Goal: Entertainment & Leisure: Consume media (video, audio)

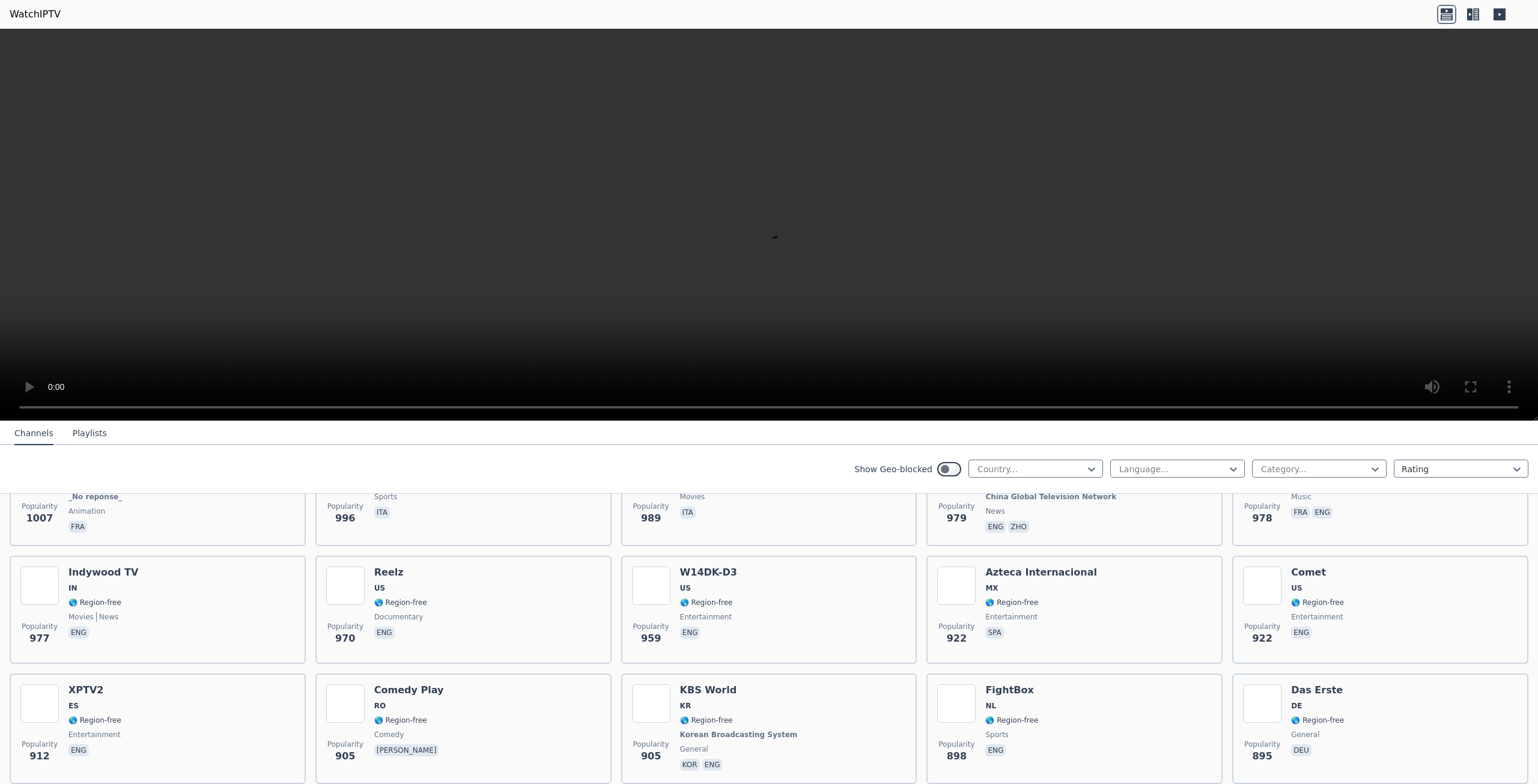
scroll to position [2403, 0]
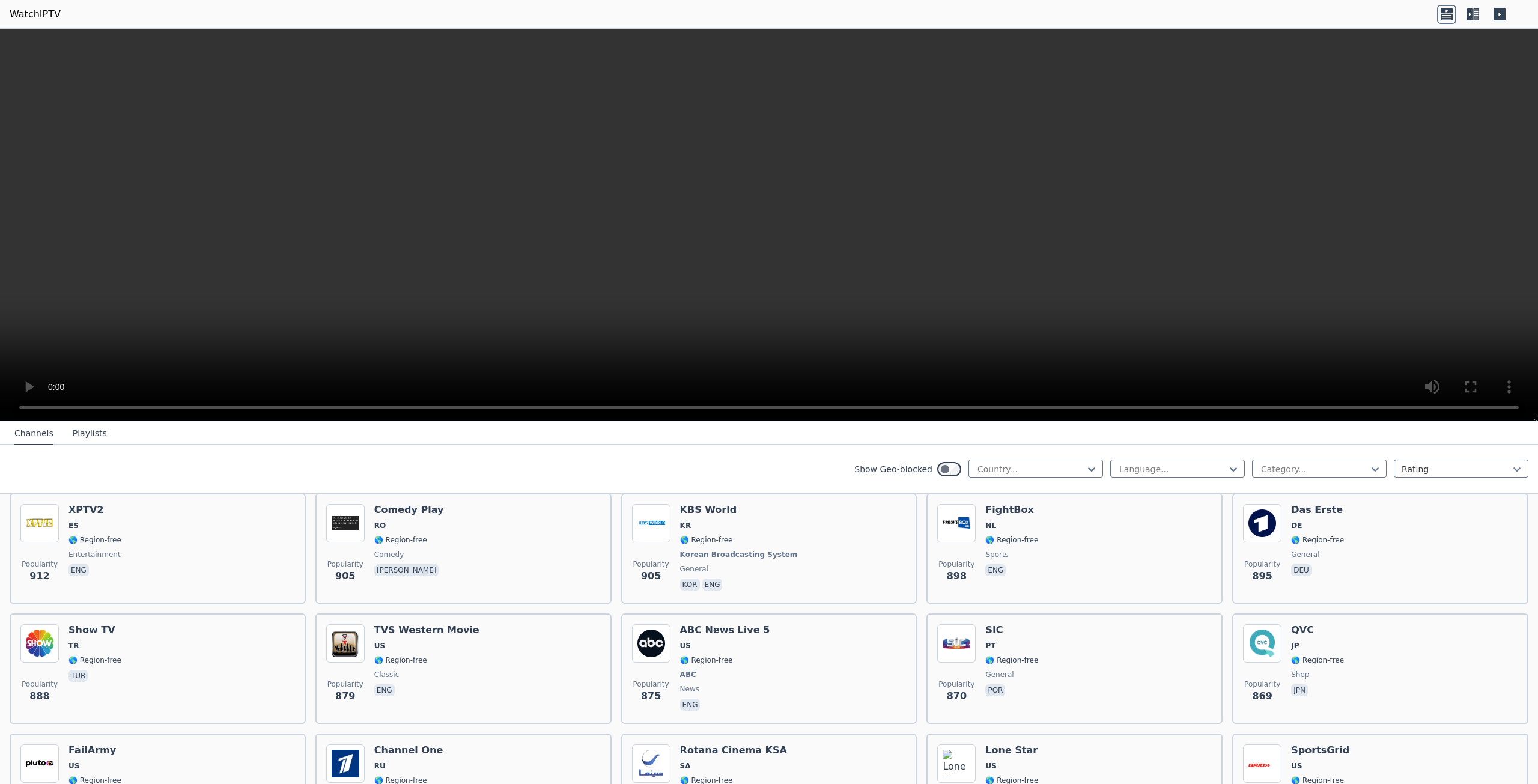
click at [1476, 17] on icon at bounding box center [1476, 15] width 6 height 12
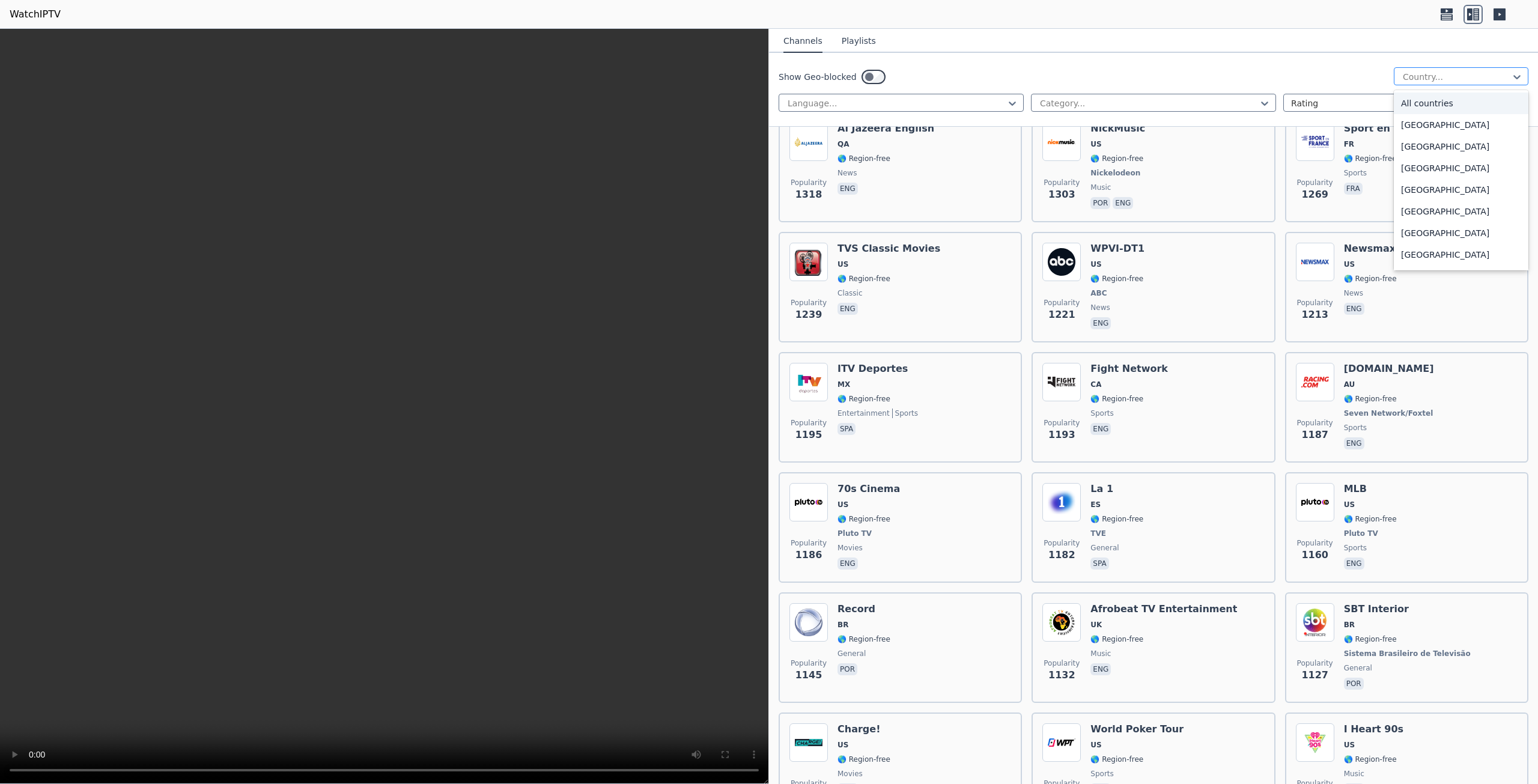
click at [1419, 76] on div at bounding box center [1456, 77] width 109 height 12
click at [1415, 98] on div "[GEOGRAPHIC_DATA]" at bounding box center [1460, 96] width 134 height 22
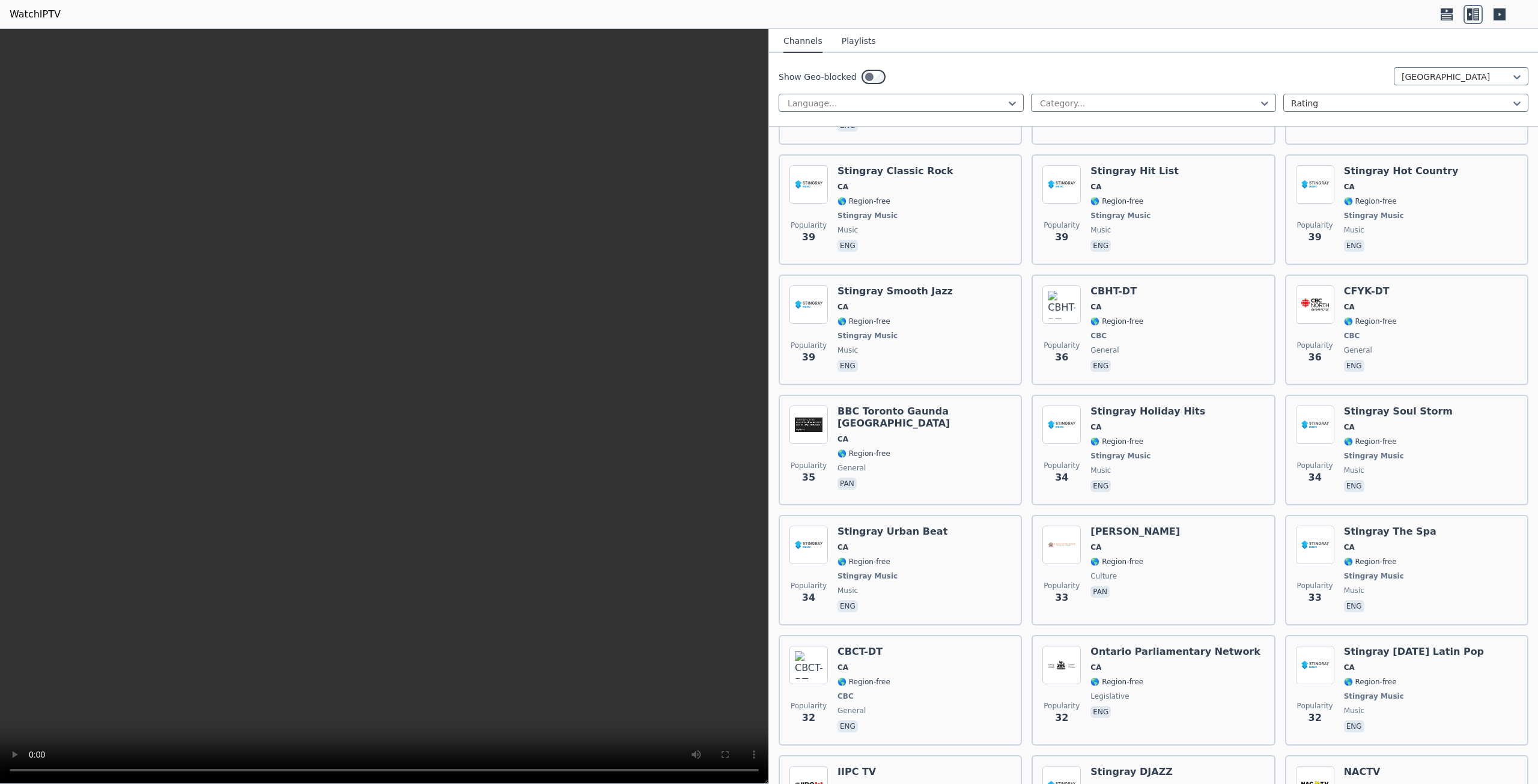
scroll to position [3004, 0]
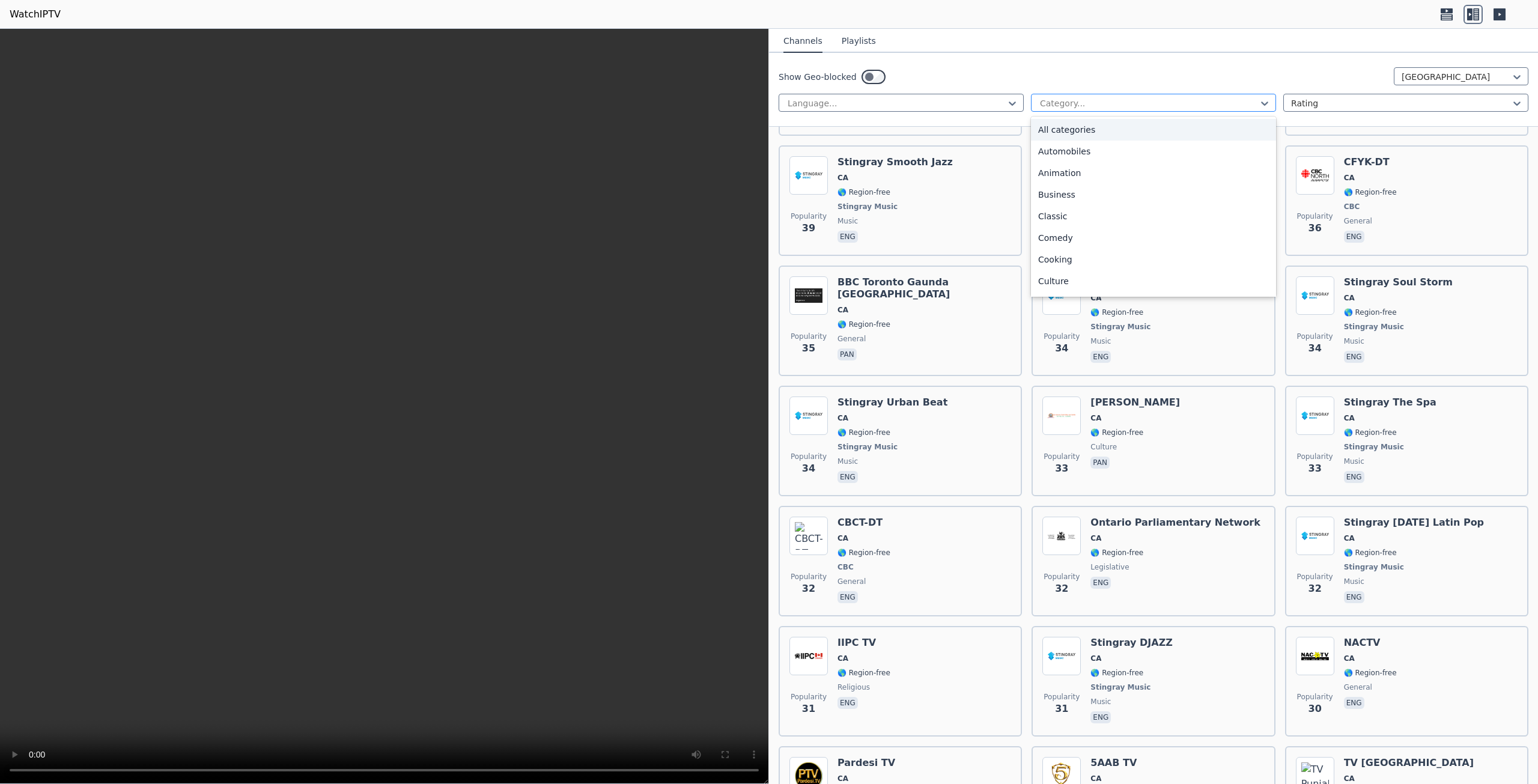
click at [1119, 106] on div at bounding box center [1148, 103] width 220 height 12
click at [1072, 193] on div "News" at bounding box center [1153, 197] width 245 height 22
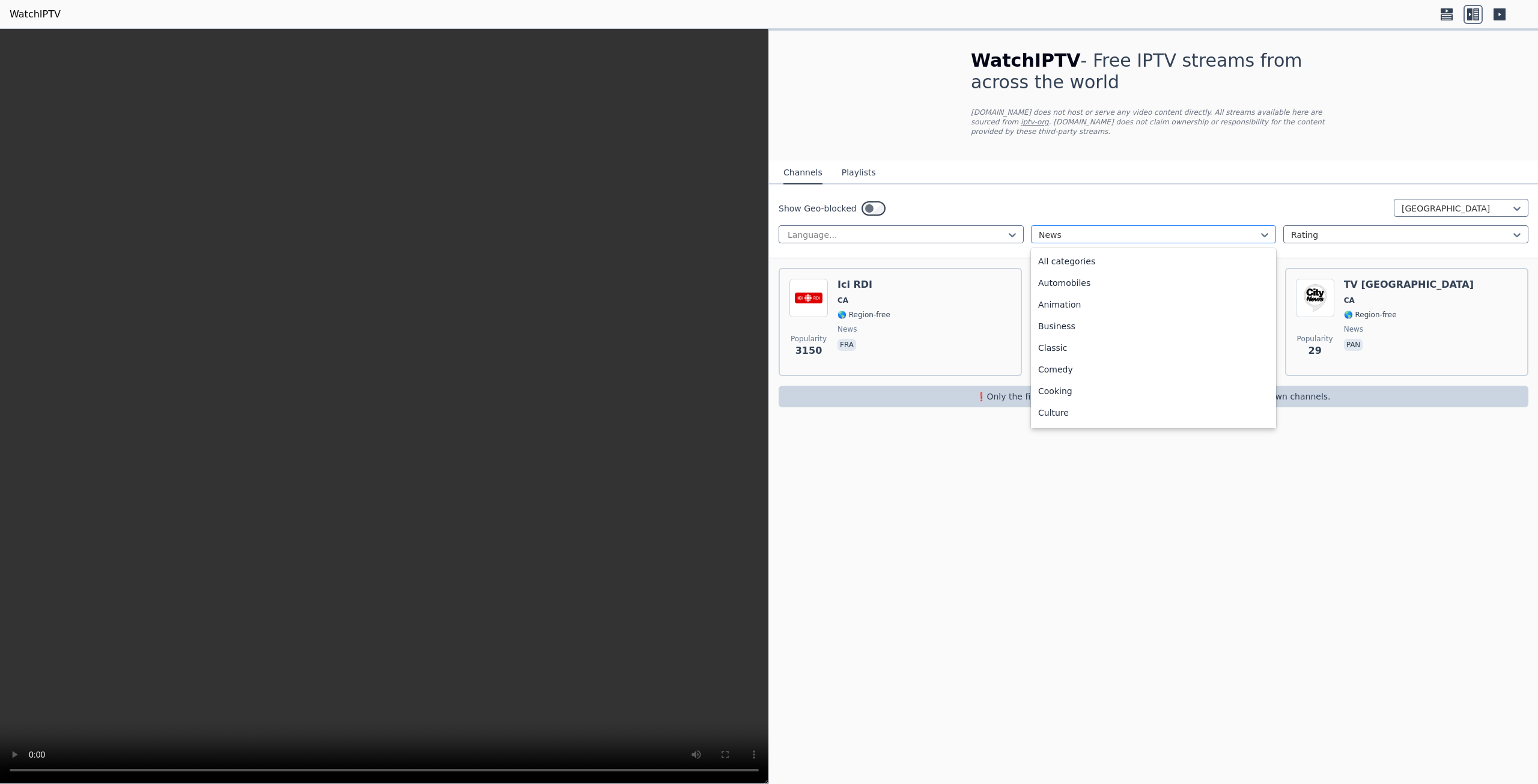
click at [1094, 229] on div at bounding box center [1148, 235] width 220 height 12
click at [1083, 252] on div "All categories" at bounding box center [1153, 261] width 245 height 22
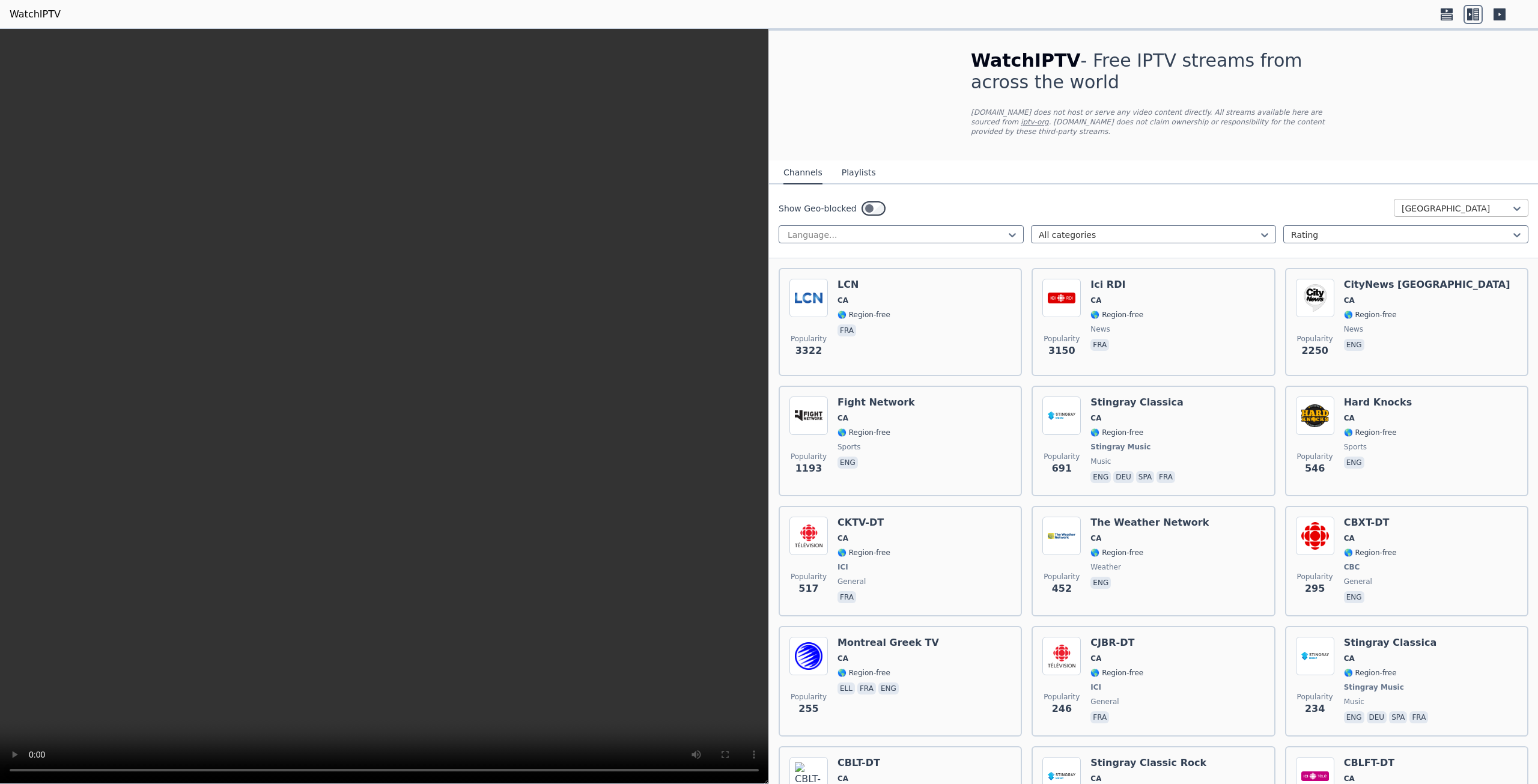
click at [1428, 202] on div at bounding box center [1456, 208] width 109 height 12
click at [1435, 269] on div "[GEOGRAPHIC_DATA]" at bounding box center [1460, 272] width 134 height 22
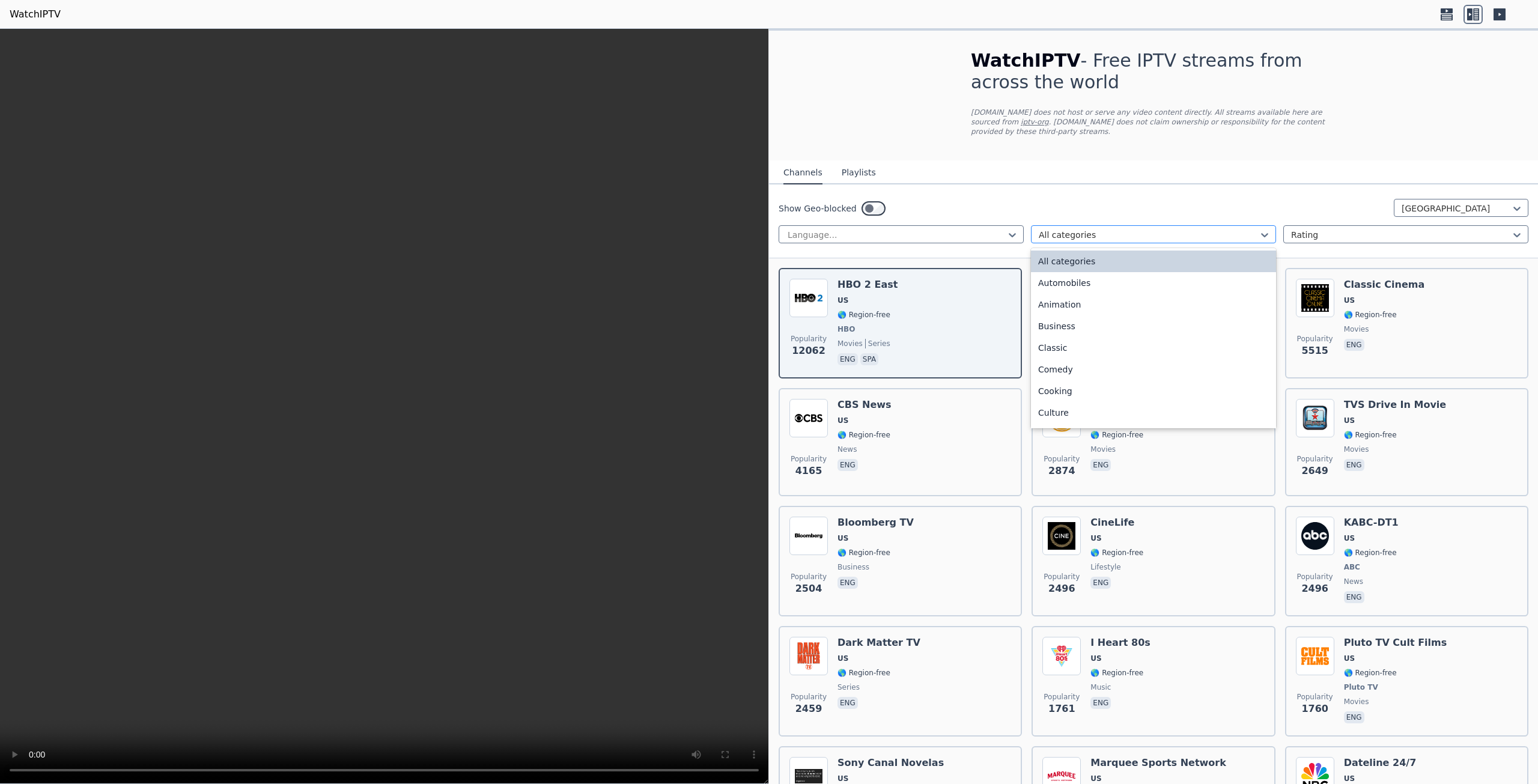
click at [1110, 229] on div at bounding box center [1148, 235] width 220 height 12
click at [1065, 330] on div "News" at bounding box center [1153, 340] width 245 height 22
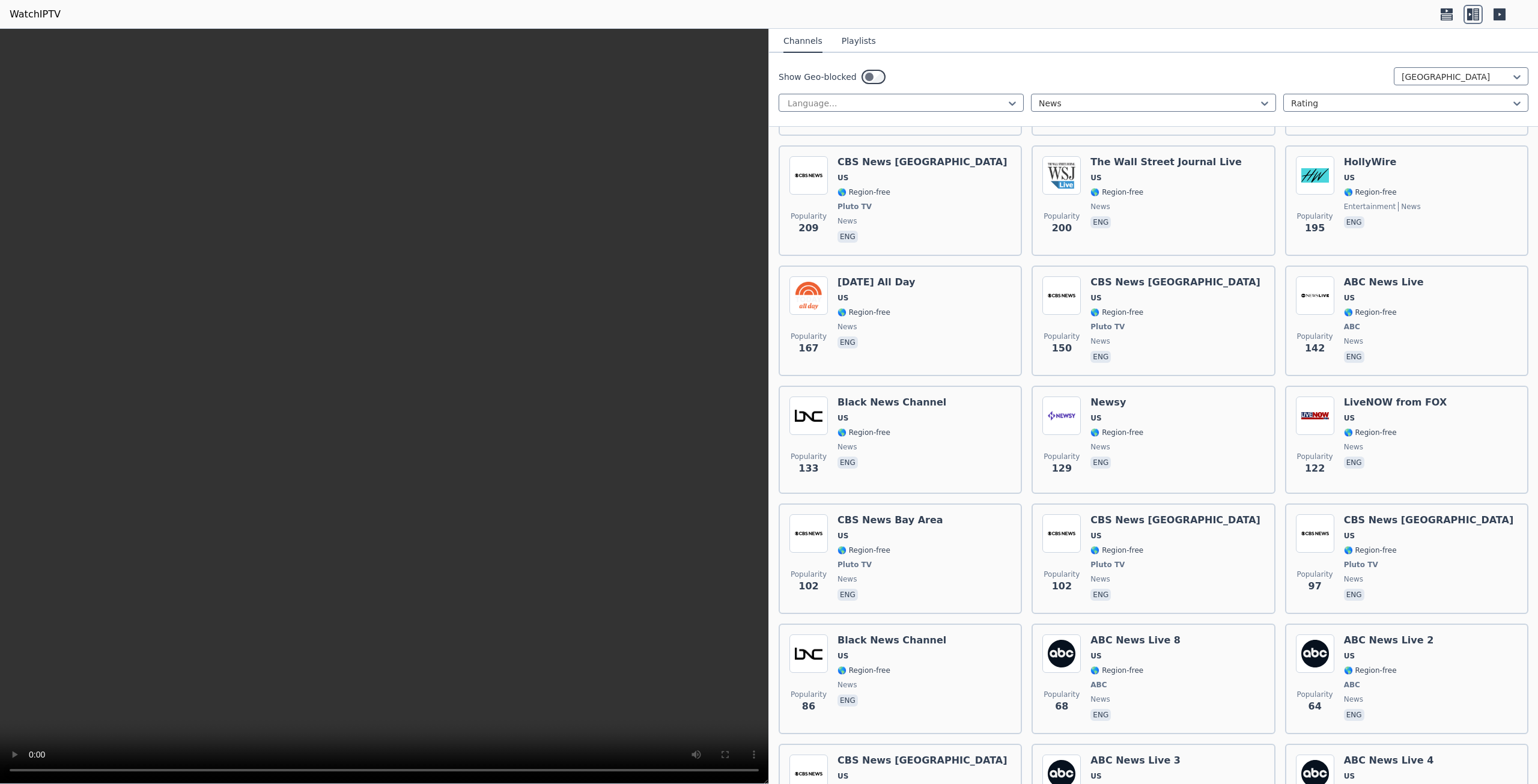
scroll to position [1081, 0]
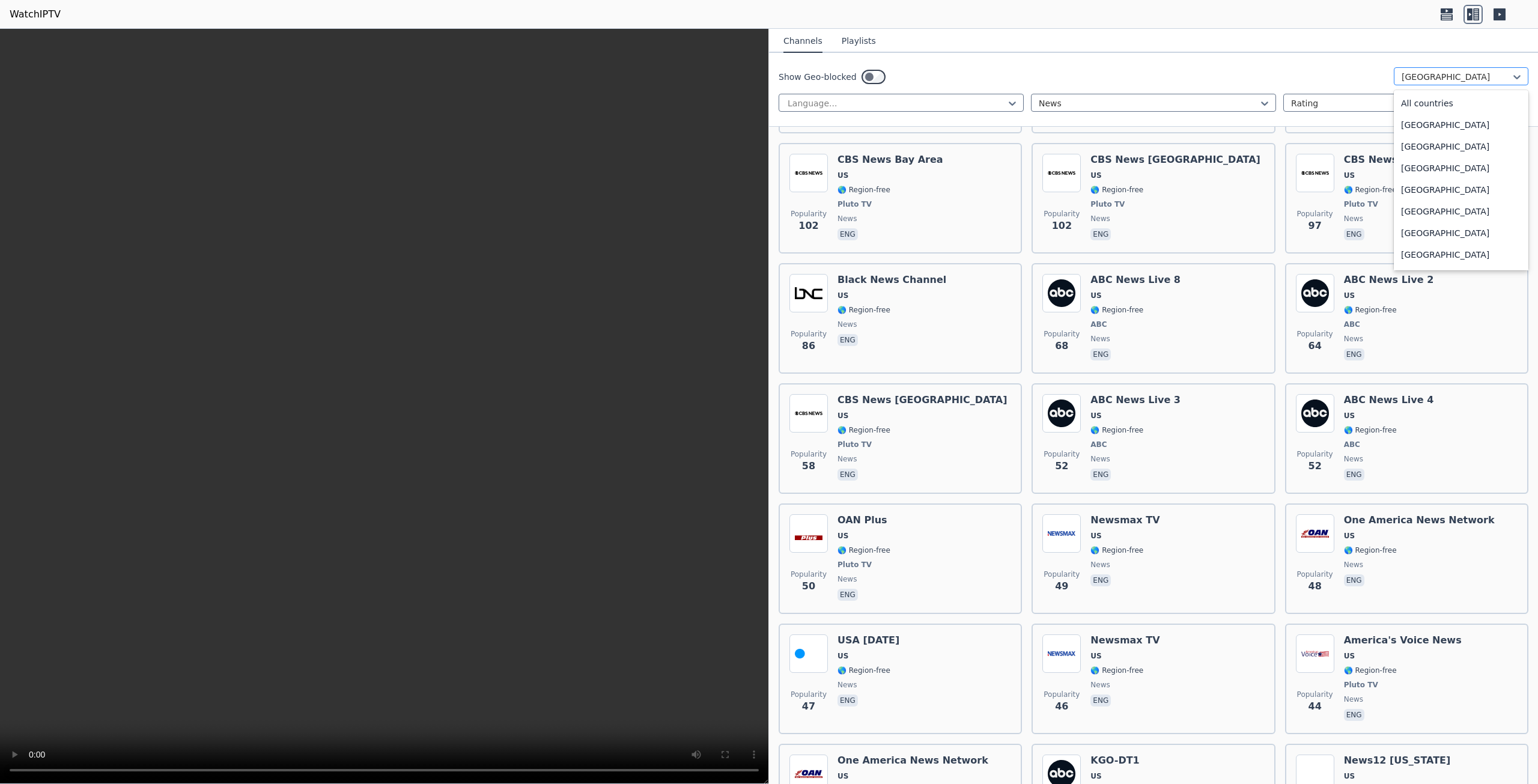
click at [1406, 81] on div at bounding box center [1456, 77] width 109 height 12
click at [1418, 93] on div "All countries" at bounding box center [1460, 103] width 134 height 22
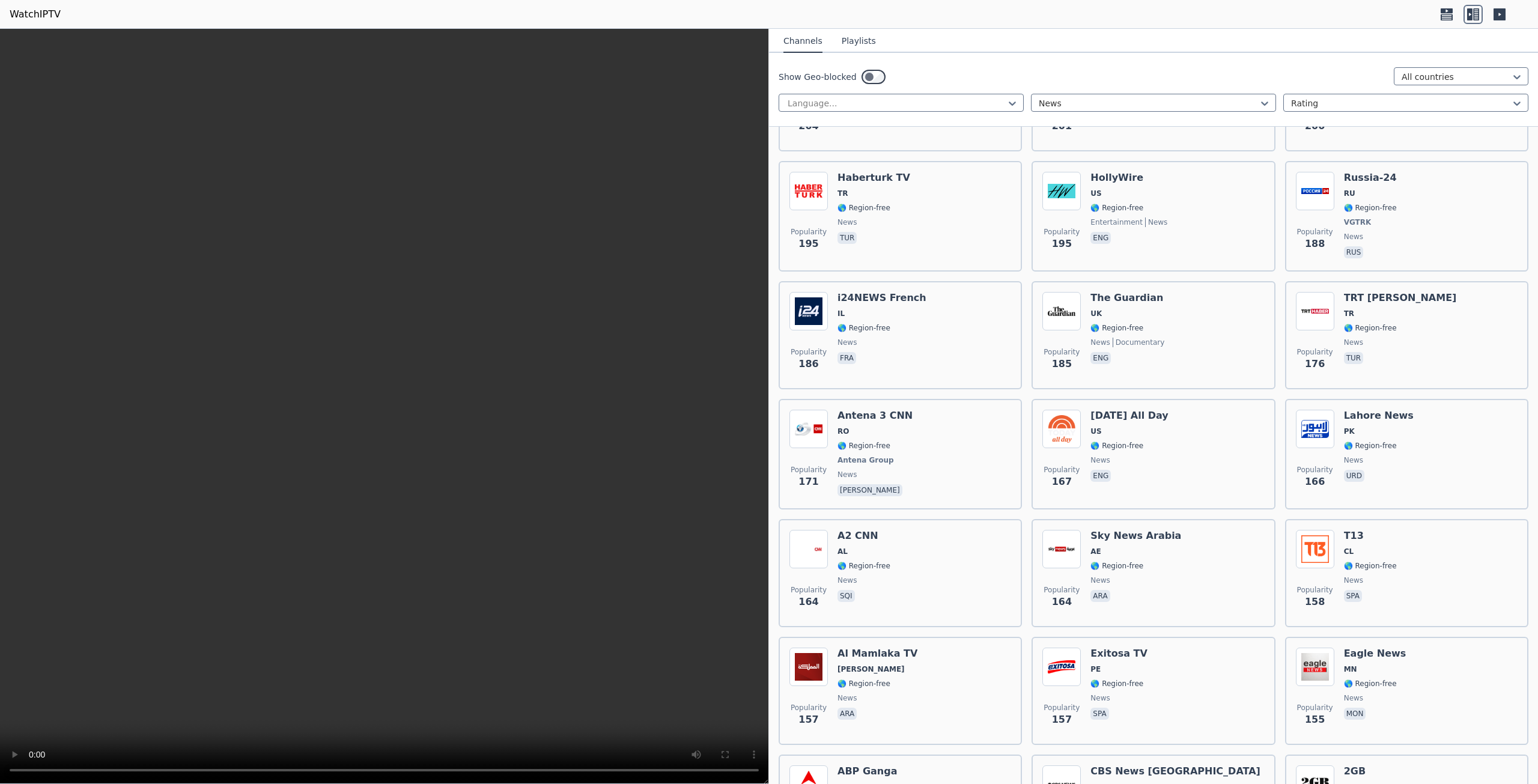
scroll to position [1424, 0]
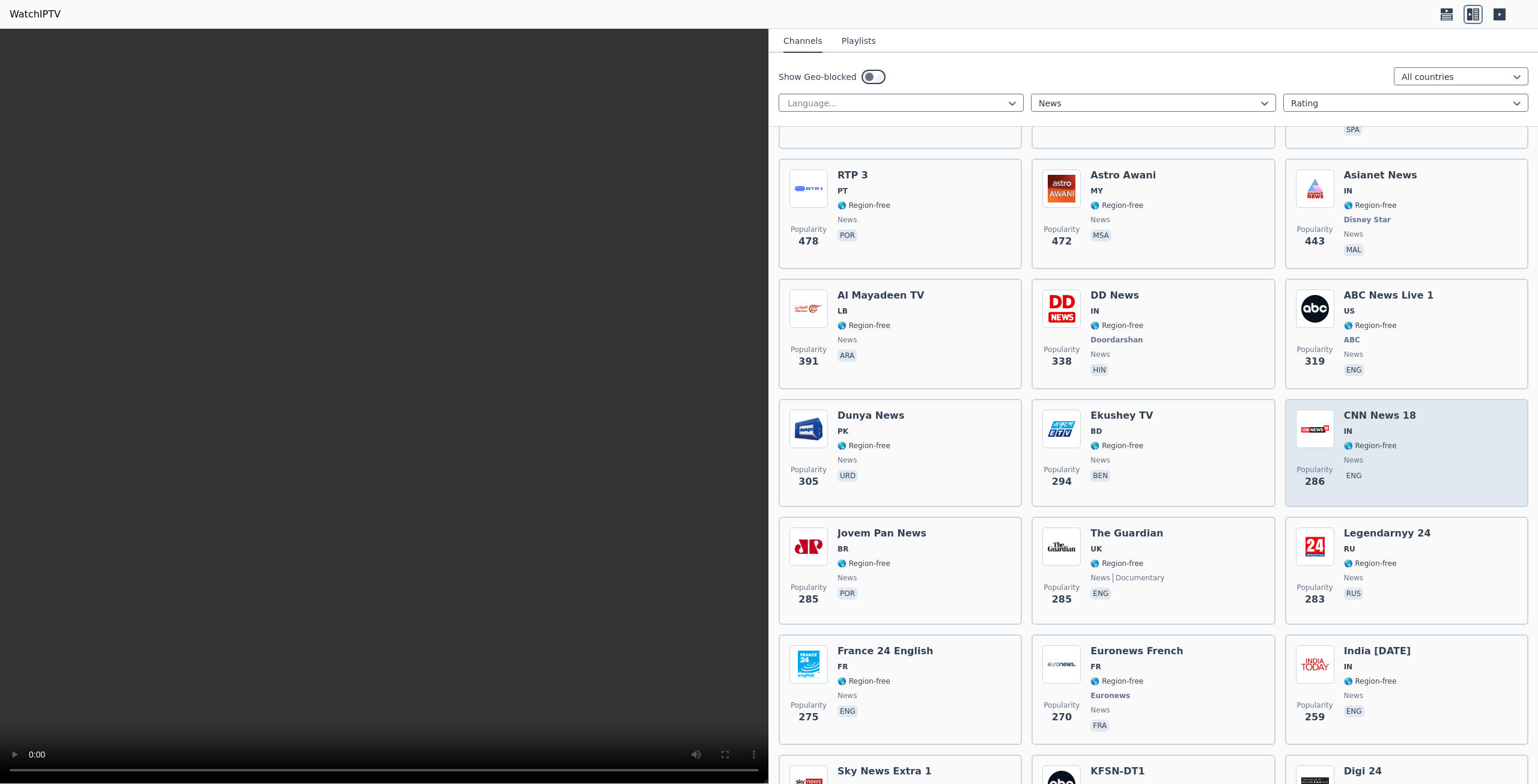
click at [1367, 410] on h6 "CNN News 18" at bounding box center [1379, 416] width 72 height 12
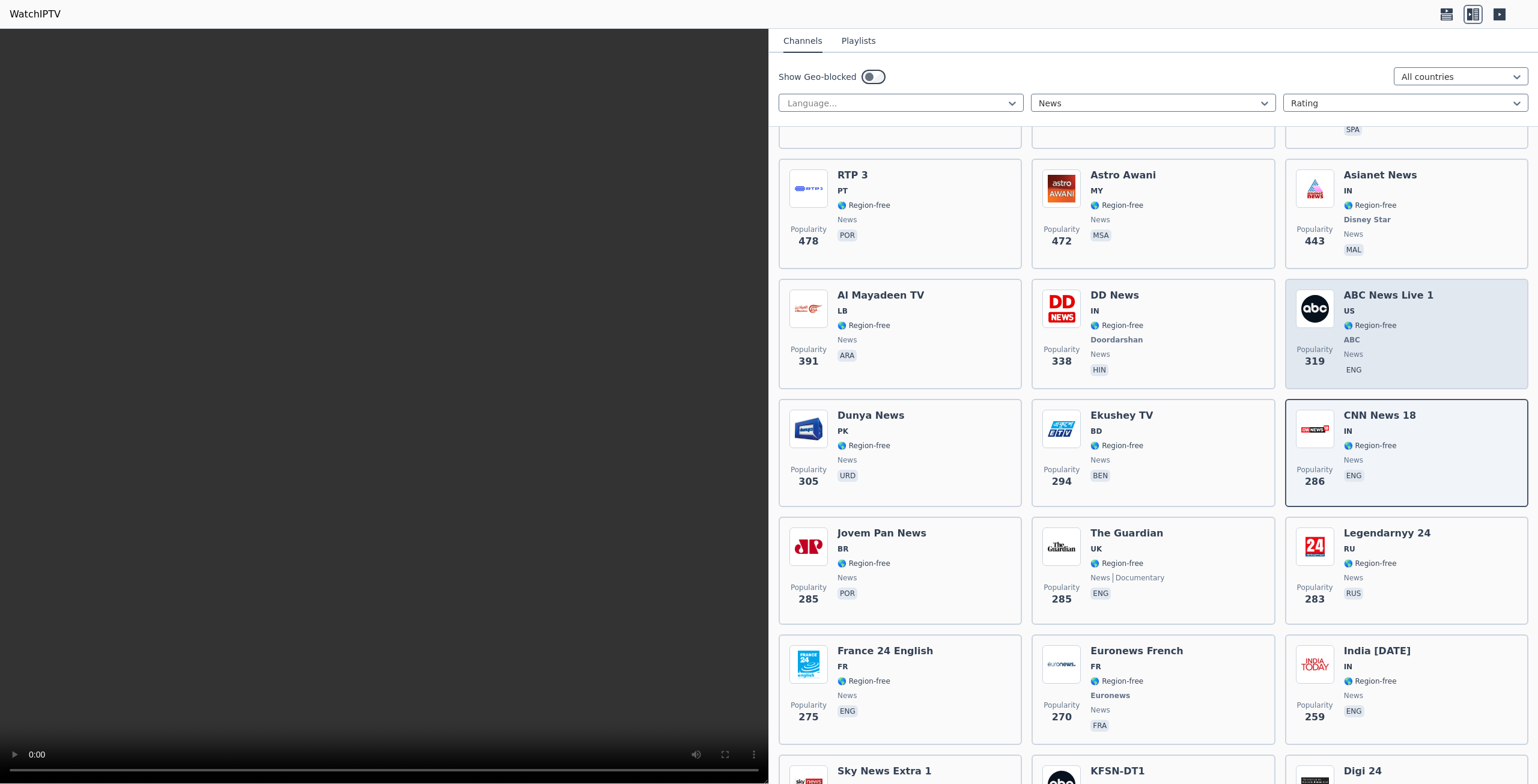
click at [1350, 289] on h6 "ABC News Live 1" at bounding box center [1389, 295] width 90 height 12
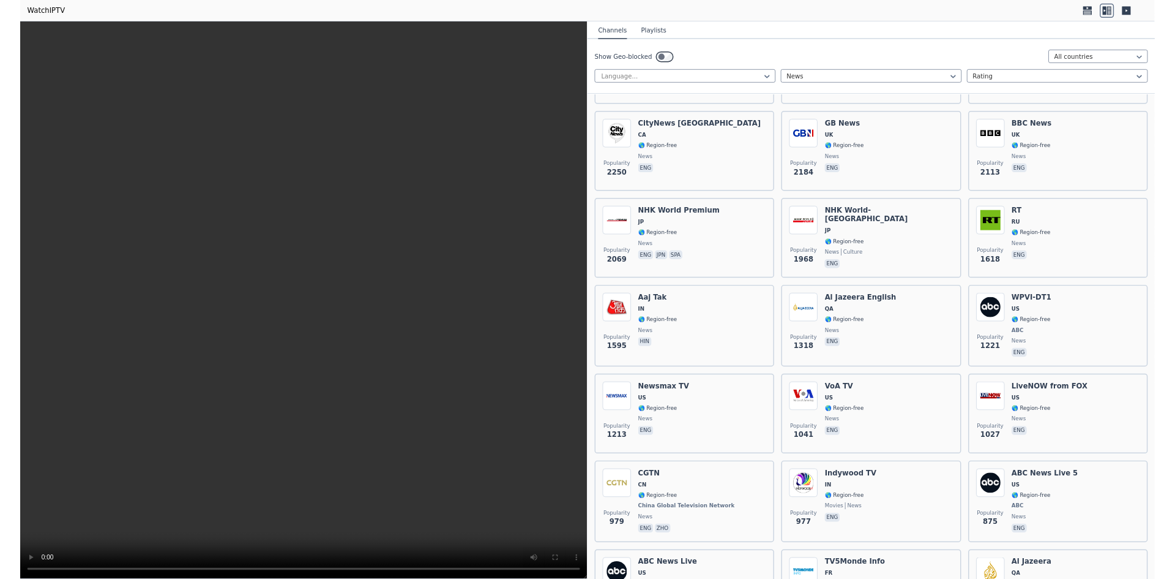
scroll to position [80, 0]
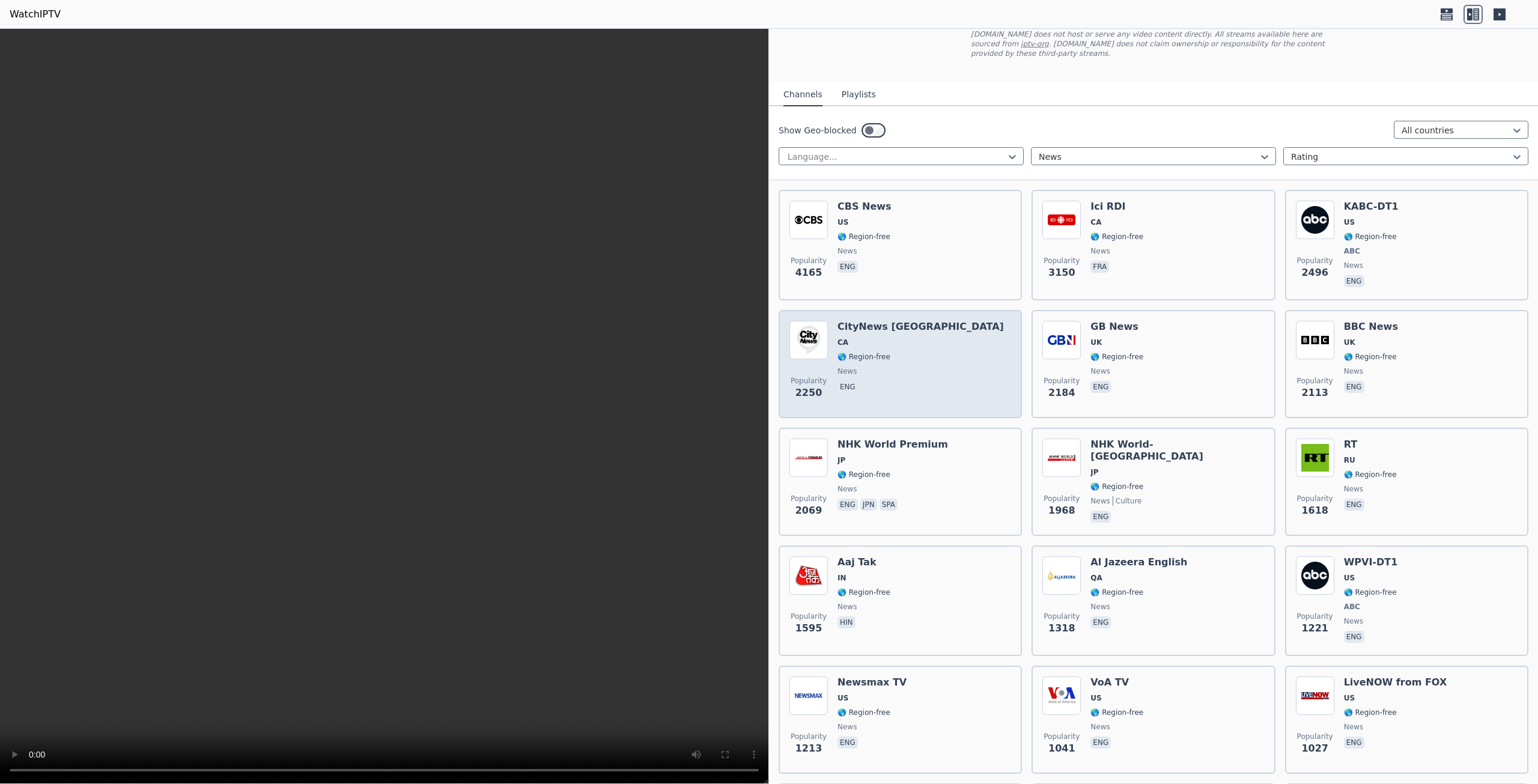
click at [858, 321] on h6 "CityNews [GEOGRAPHIC_DATA]" at bounding box center [921, 327] width 167 height 12
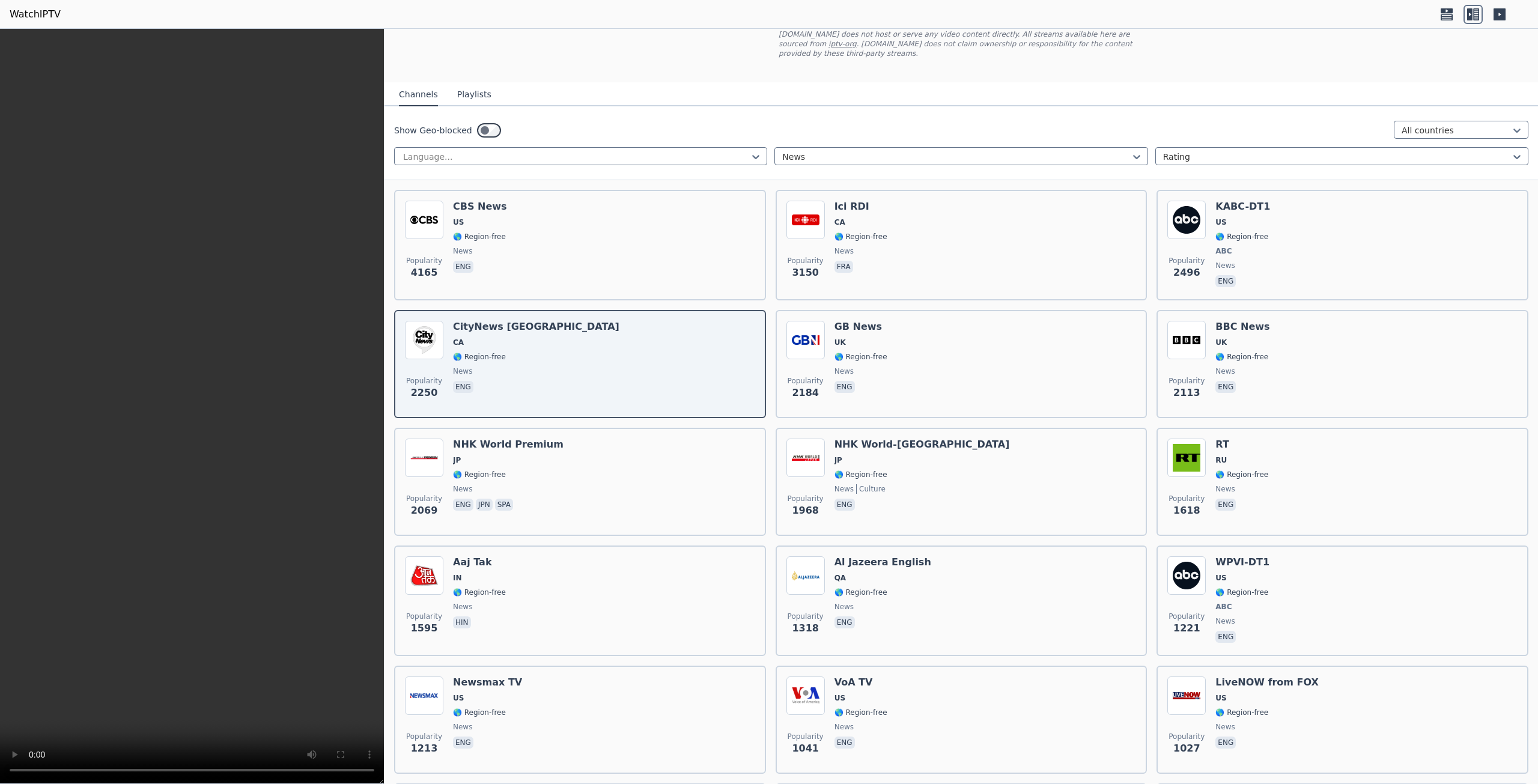
click at [1453, 9] on icon at bounding box center [1447, 15] width 20 height 20
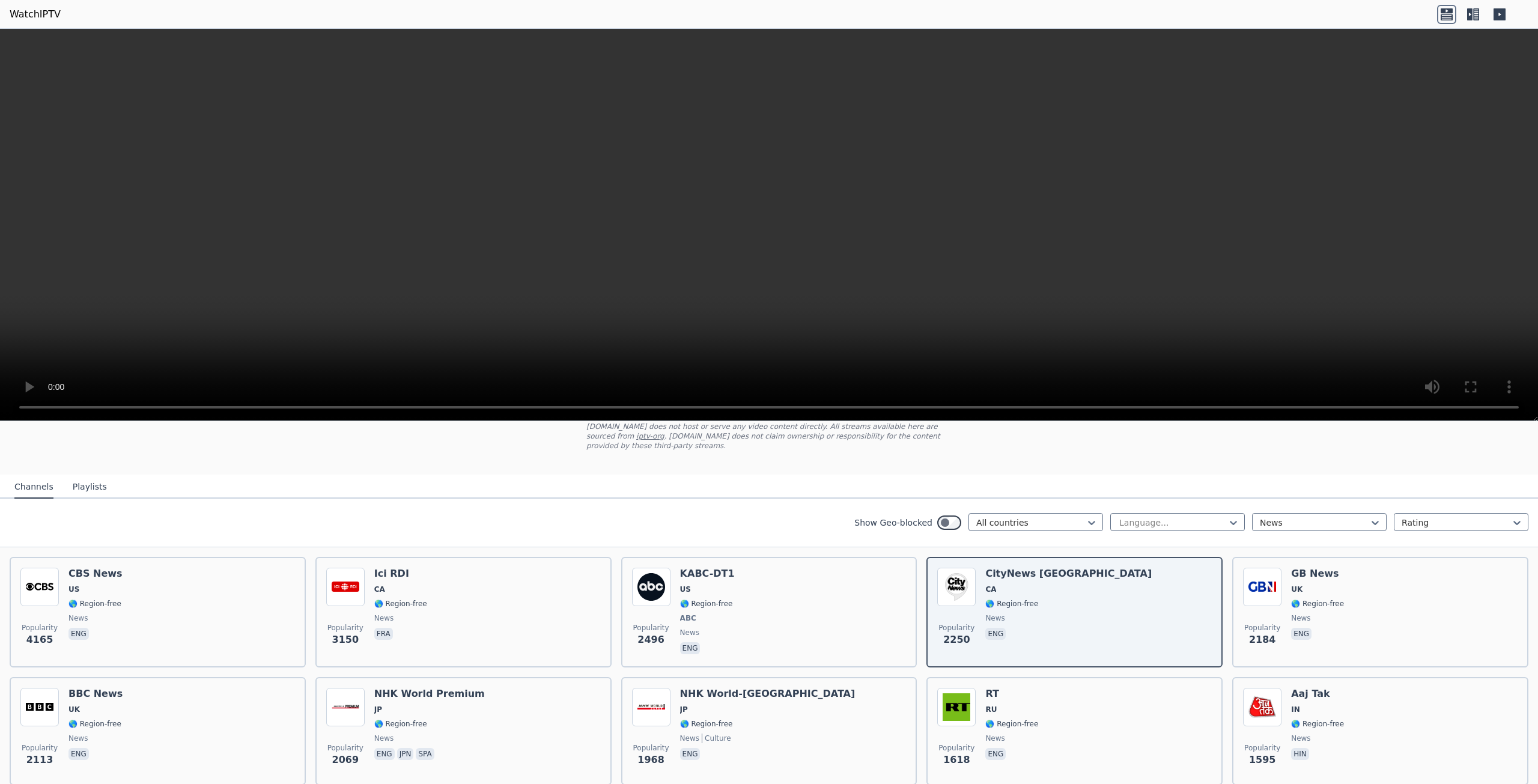
click at [1505, 10] on icon at bounding box center [1500, 15] width 12 height 12
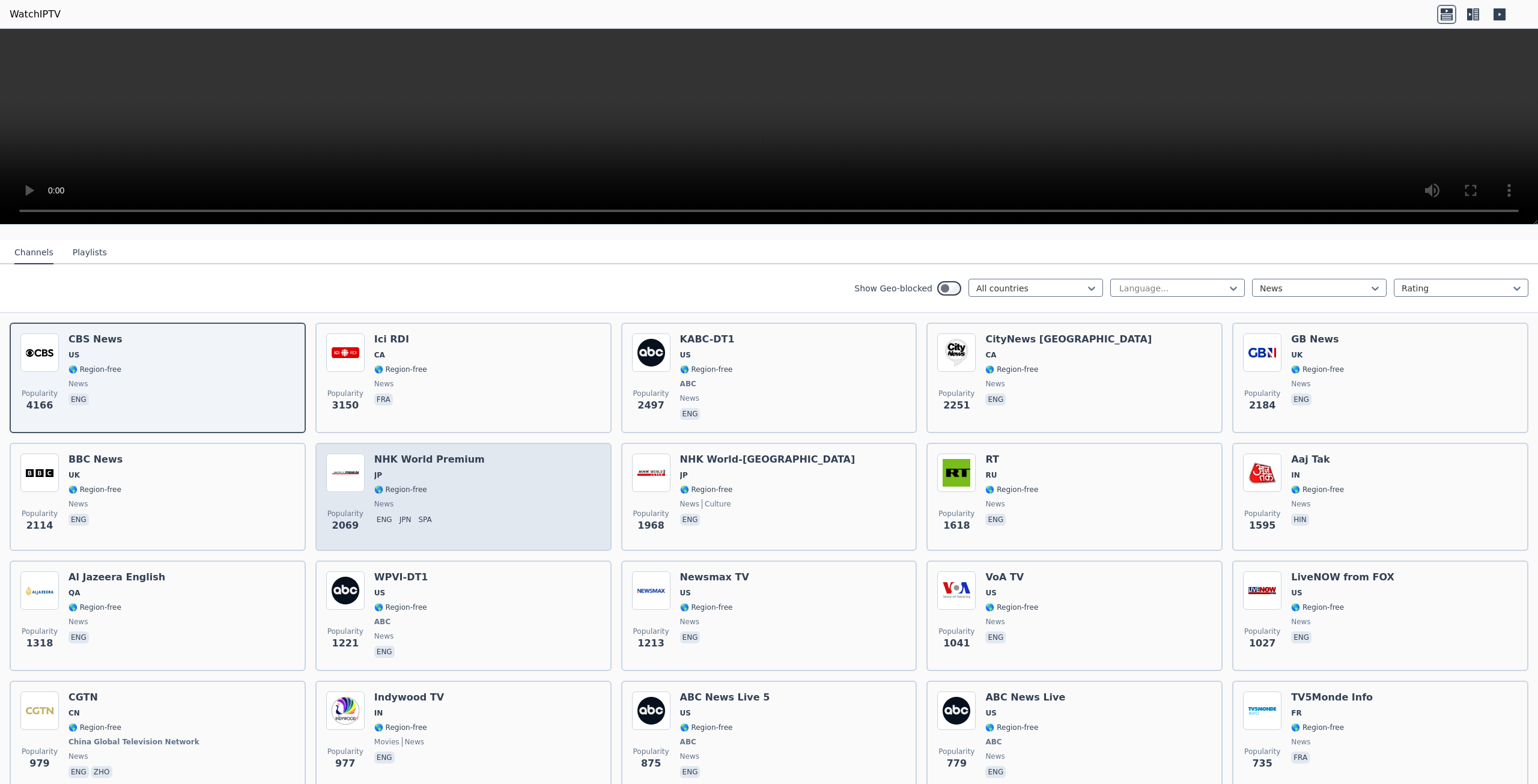
scroll to position [120, 0]
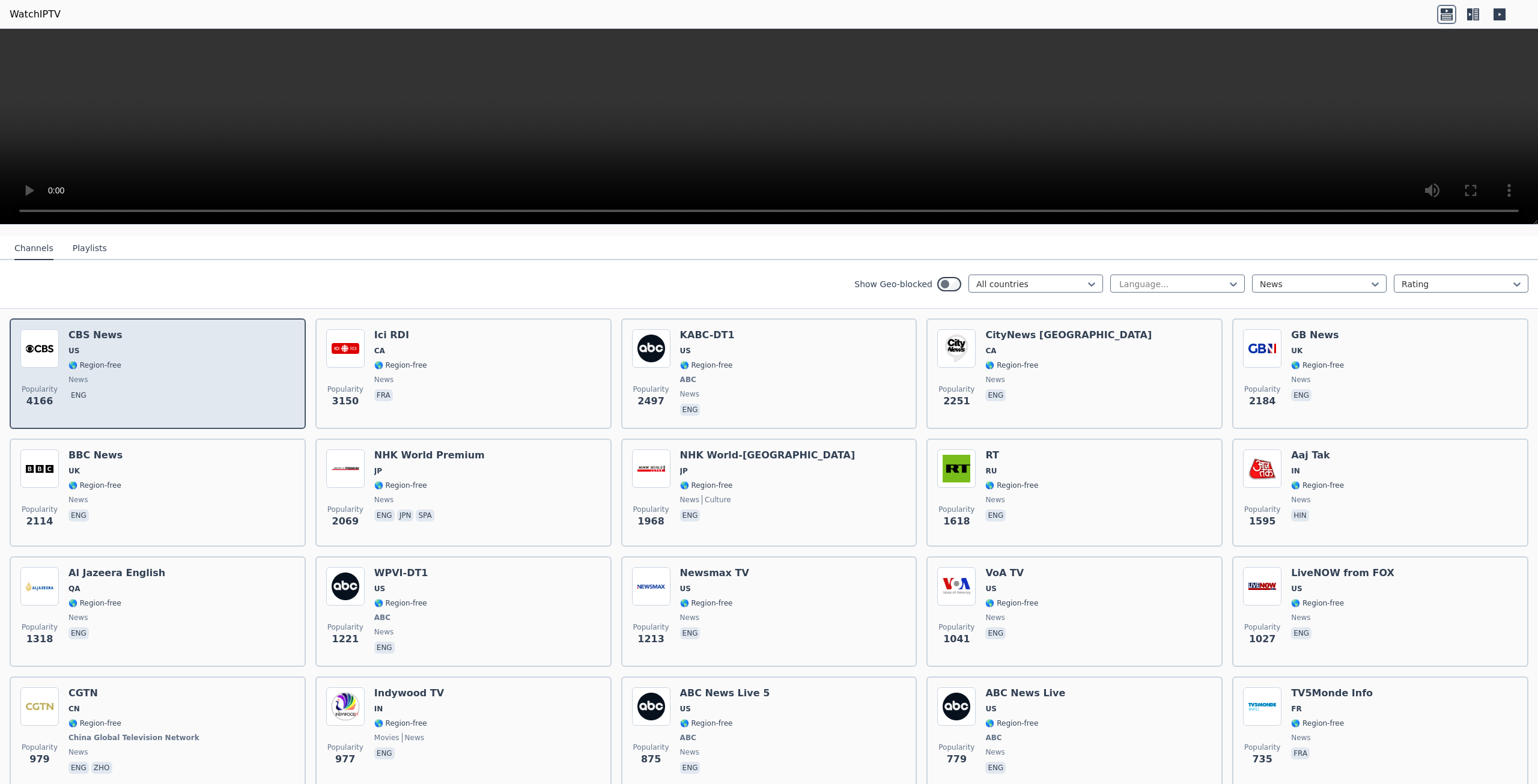
click at [147, 339] on div "Popularity 4166 CBS News US 🌎 Region-free news eng" at bounding box center [158, 373] width 275 height 89
click at [121, 384] on div "Popularity 4166 CBS News US 🌎 Region-free news eng" at bounding box center [158, 373] width 275 height 89
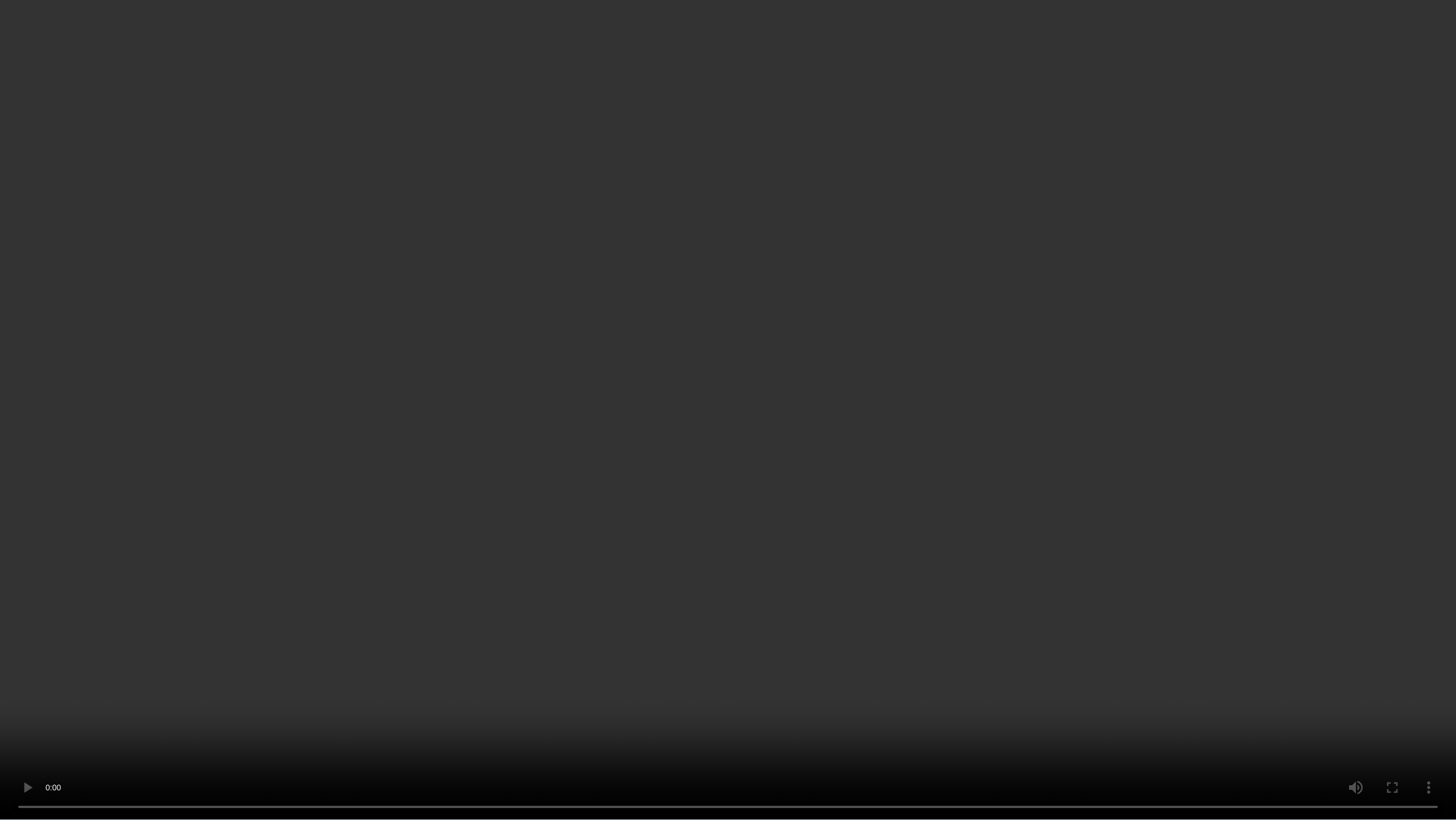
click at [1213, 241] on video at bounding box center [728, 410] width 1456 height 820
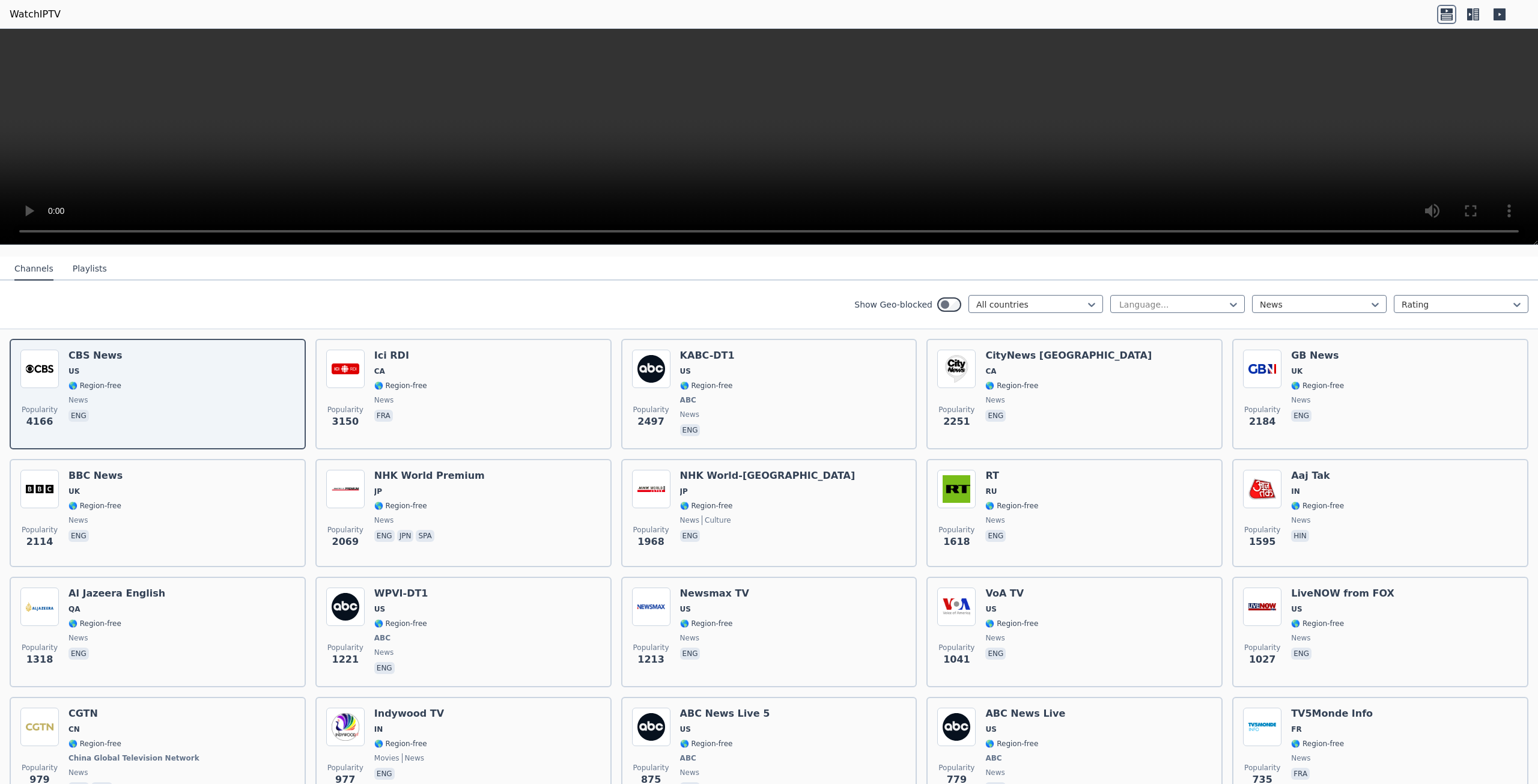
click at [1494, 15] on icon at bounding box center [1500, 15] width 12 height 12
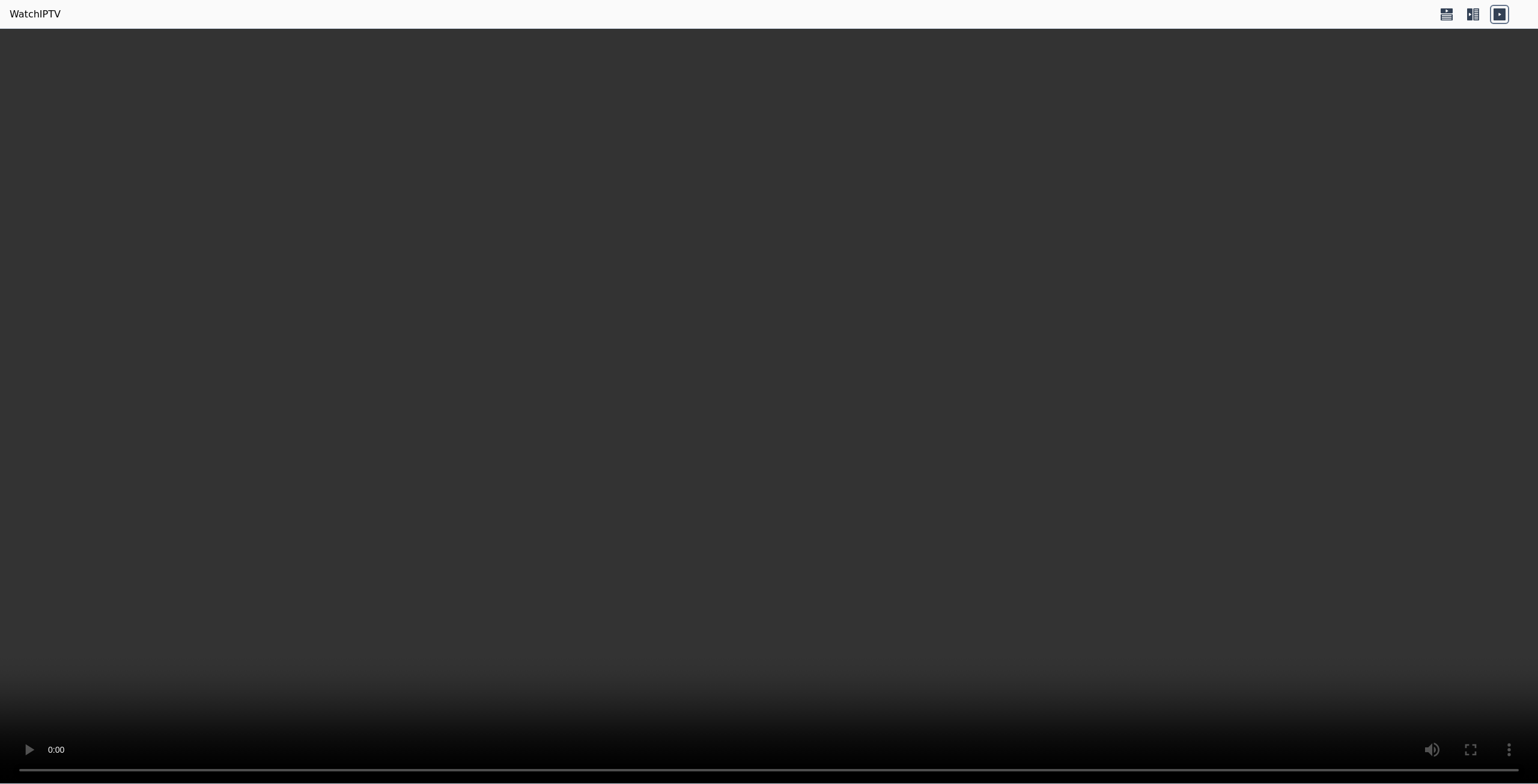
click at [1468, 13] on icon at bounding box center [1470, 15] width 6 height 12
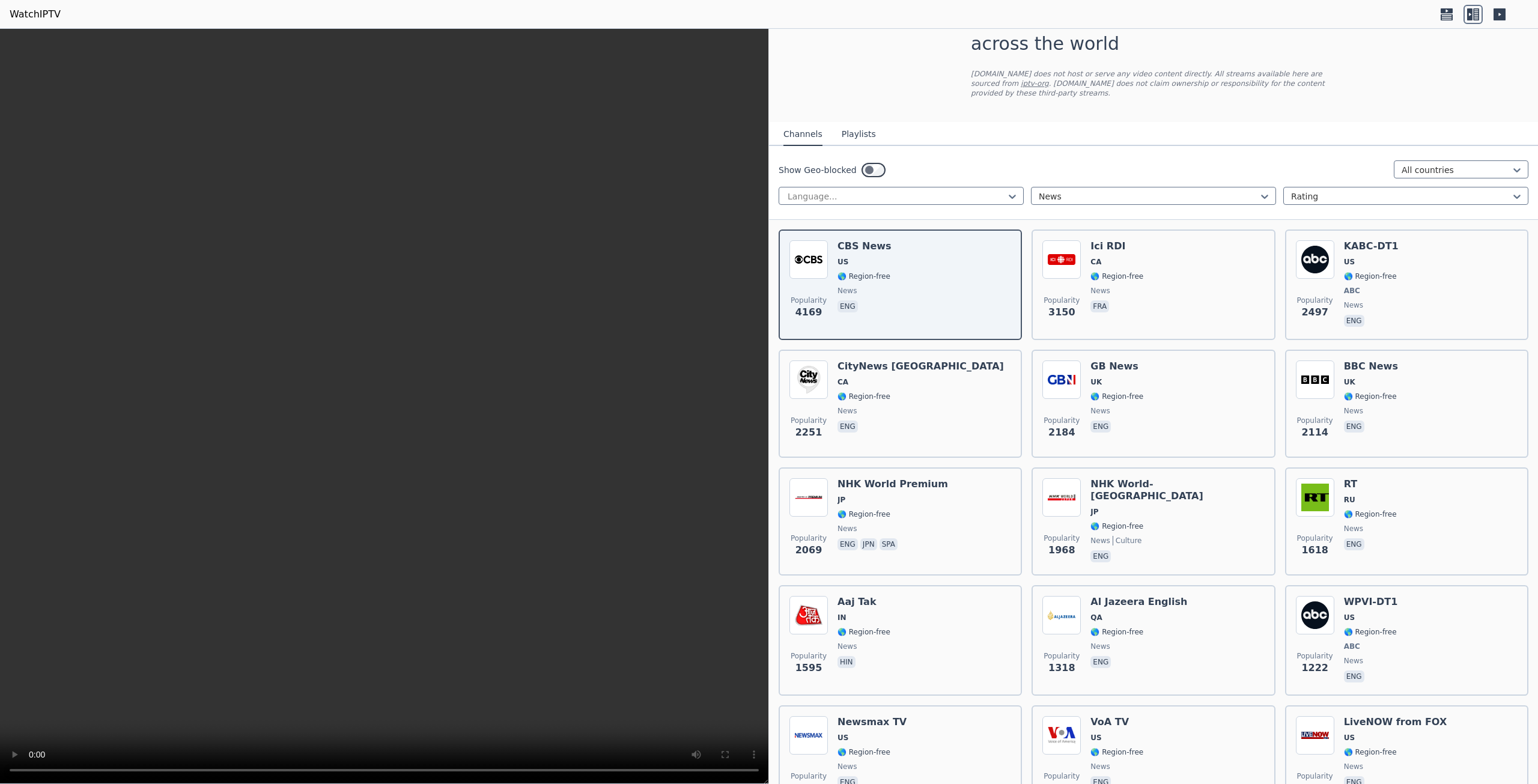
scroll to position [0, 0]
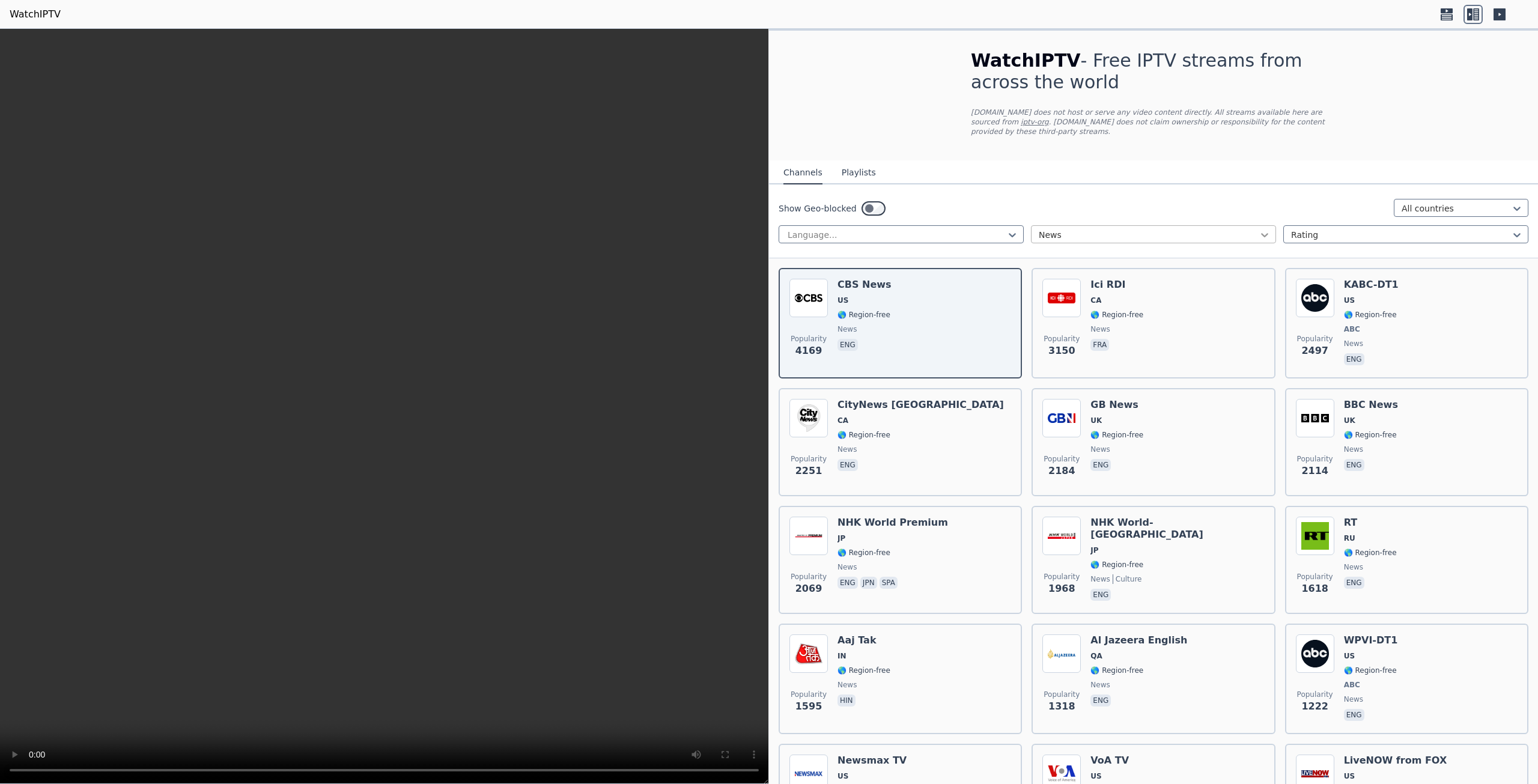
click at [1258, 229] on icon at bounding box center [1264, 235] width 12 height 12
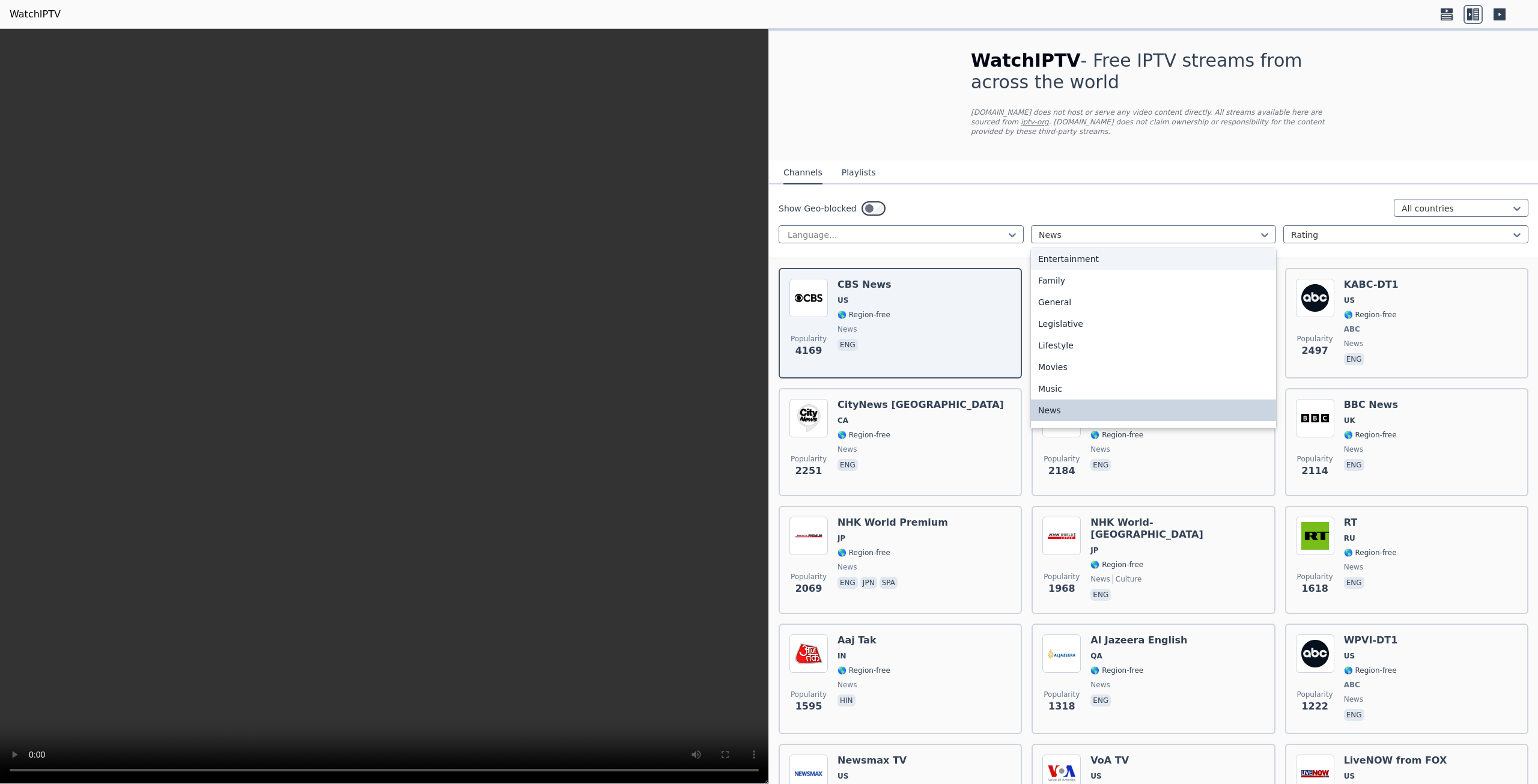
click at [1089, 248] on div "Entertainment" at bounding box center [1153, 259] width 245 height 22
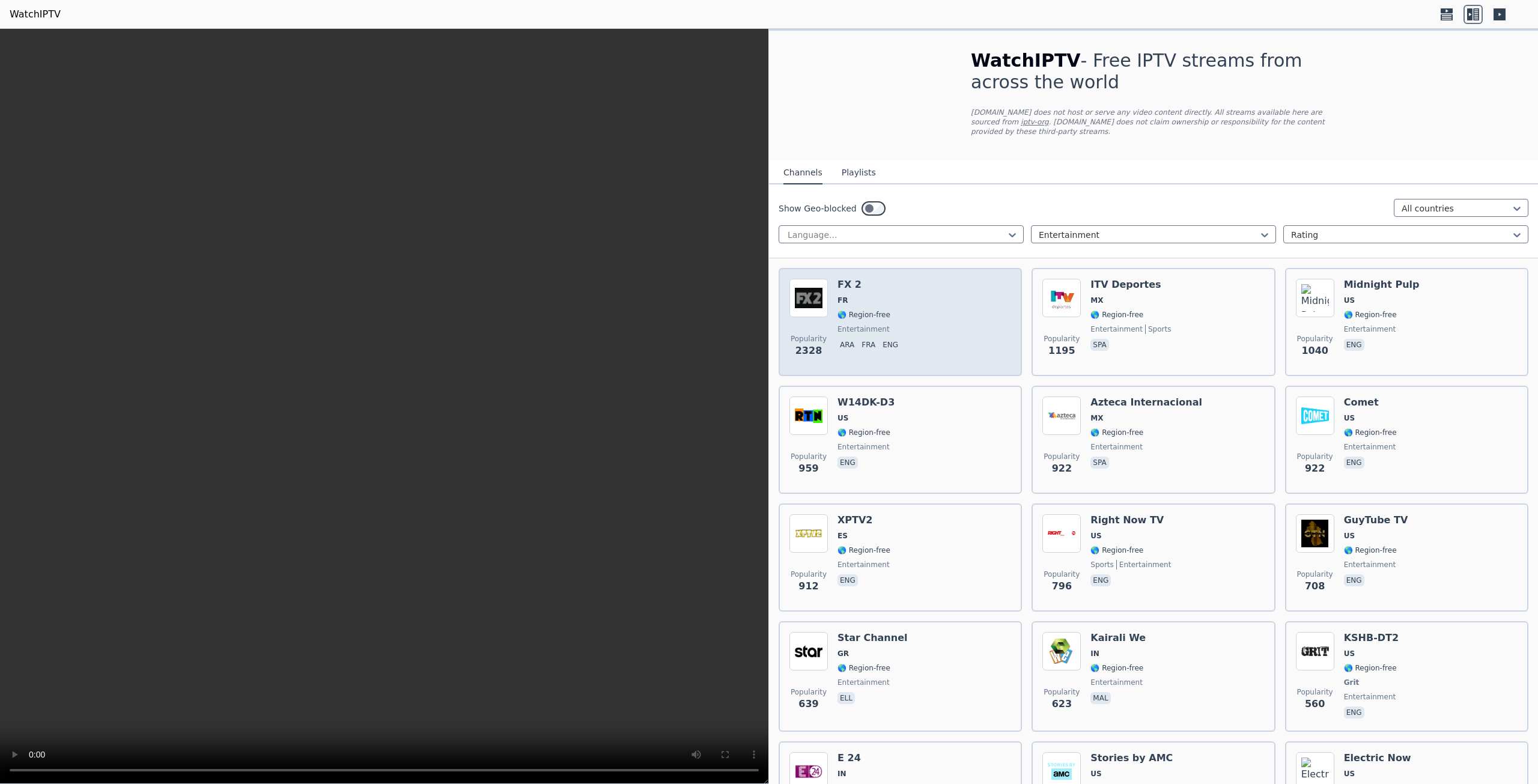
click at [836, 283] on div "Popularity 2328 FX 2 FR 🌎 Region-free entertainment ara fra eng" at bounding box center [900, 322] width 222 height 86
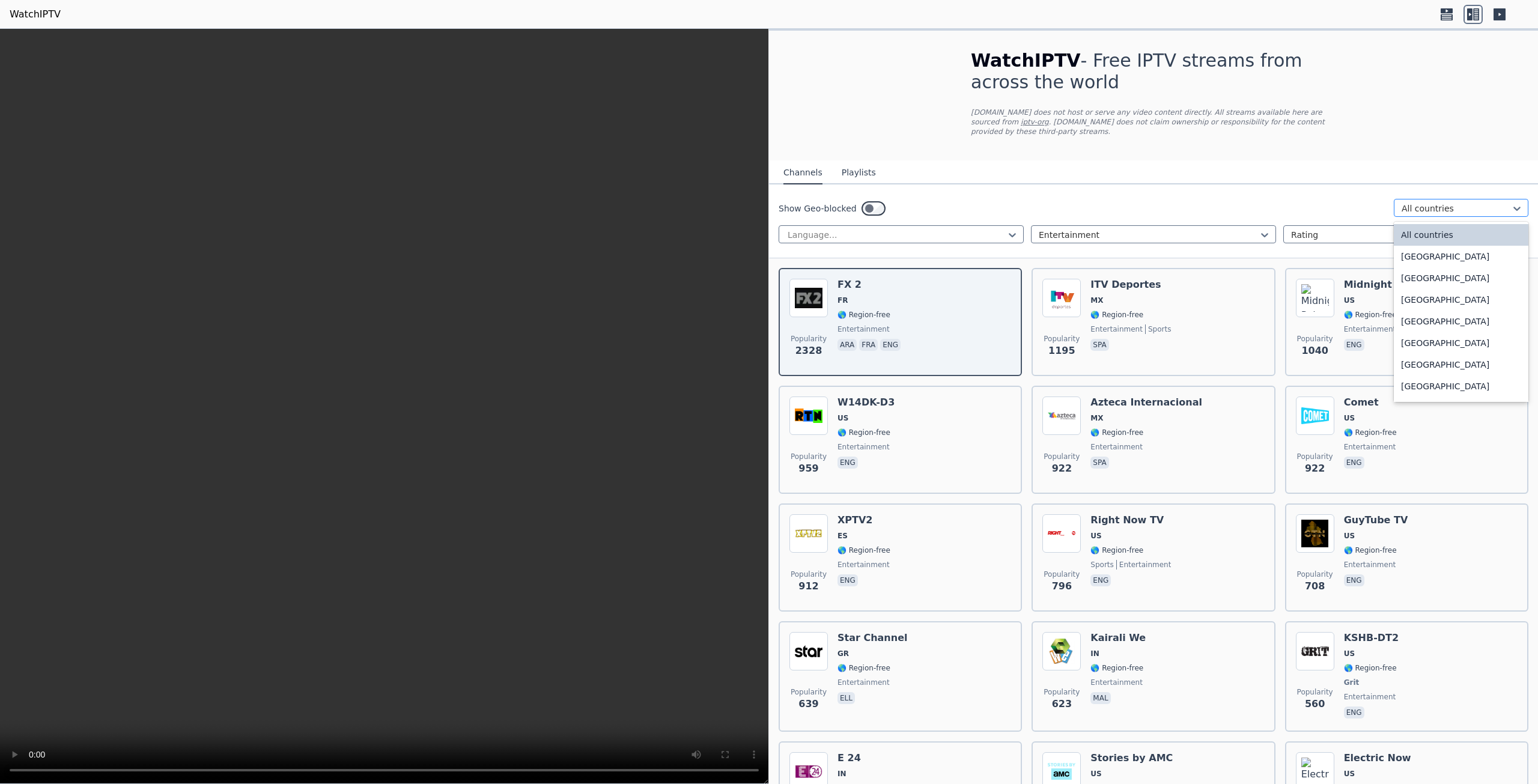
click at [1431, 202] on div at bounding box center [1456, 208] width 109 height 12
click at [1423, 236] on div "[GEOGRAPHIC_DATA]" at bounding box center [1460, 246] width 134 height 22
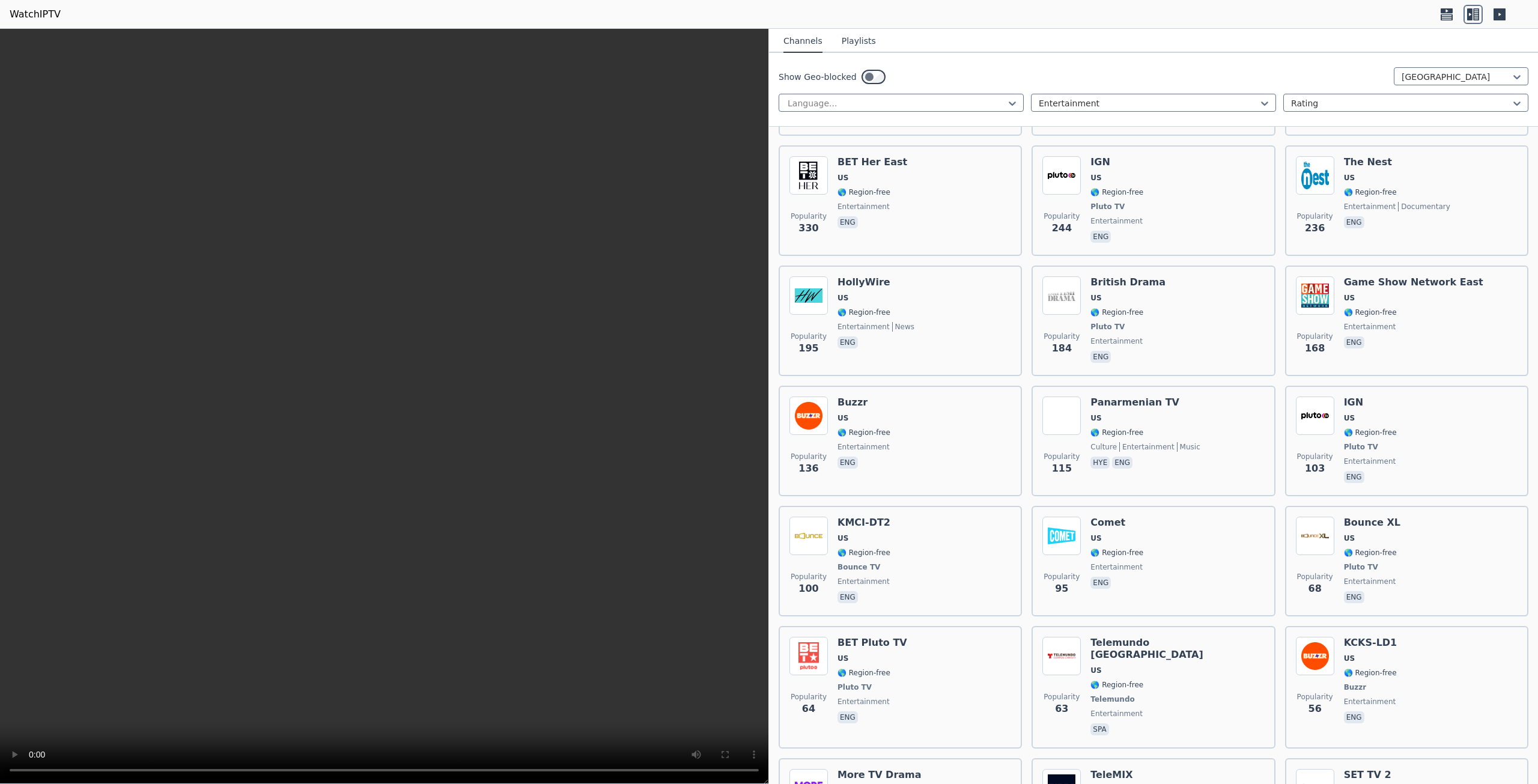
scroll to position [961, 0]
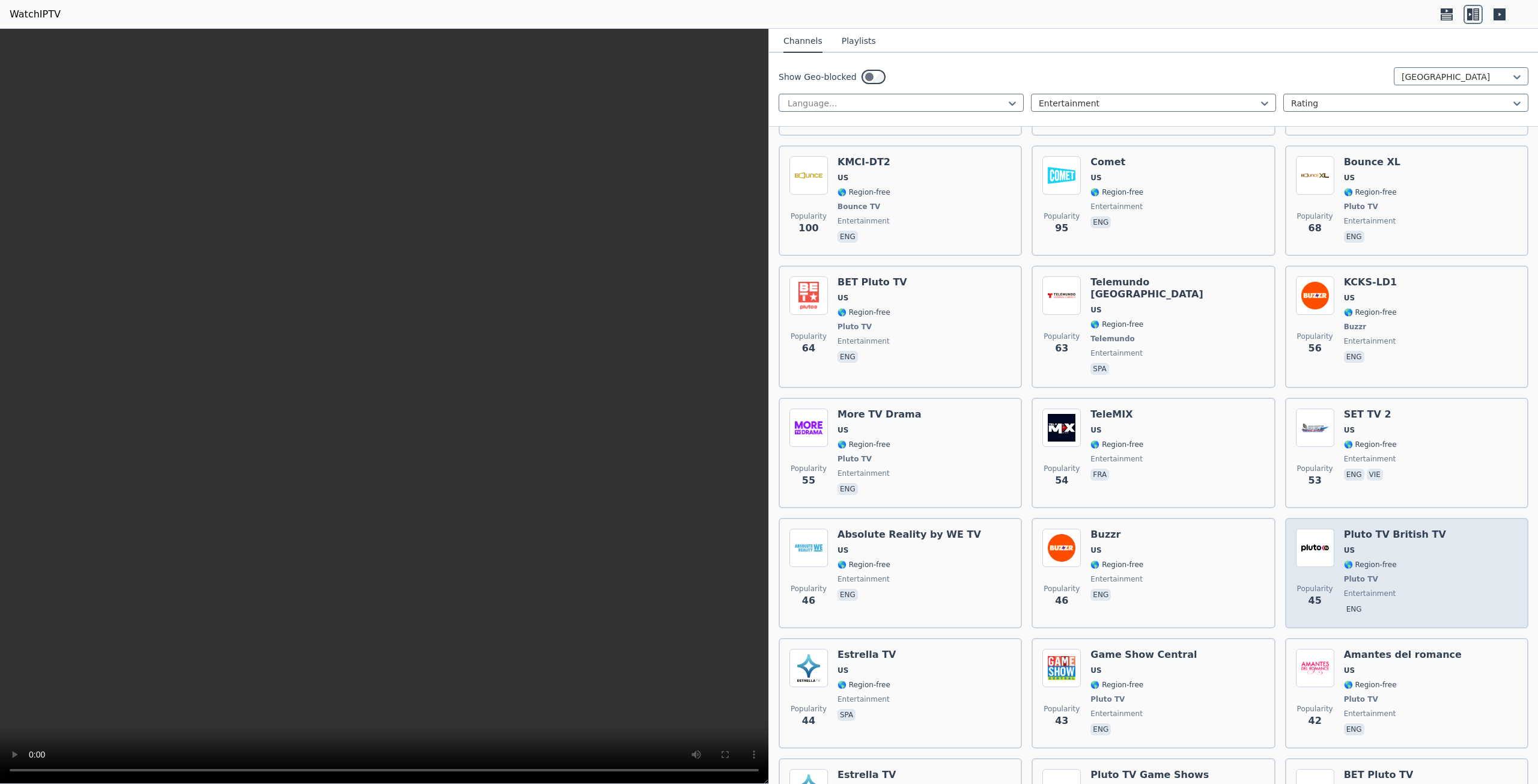
click at [1355, 529] on h6 "Pluto TV British TV" at bounding box center [1395, 535] width 102 height 12
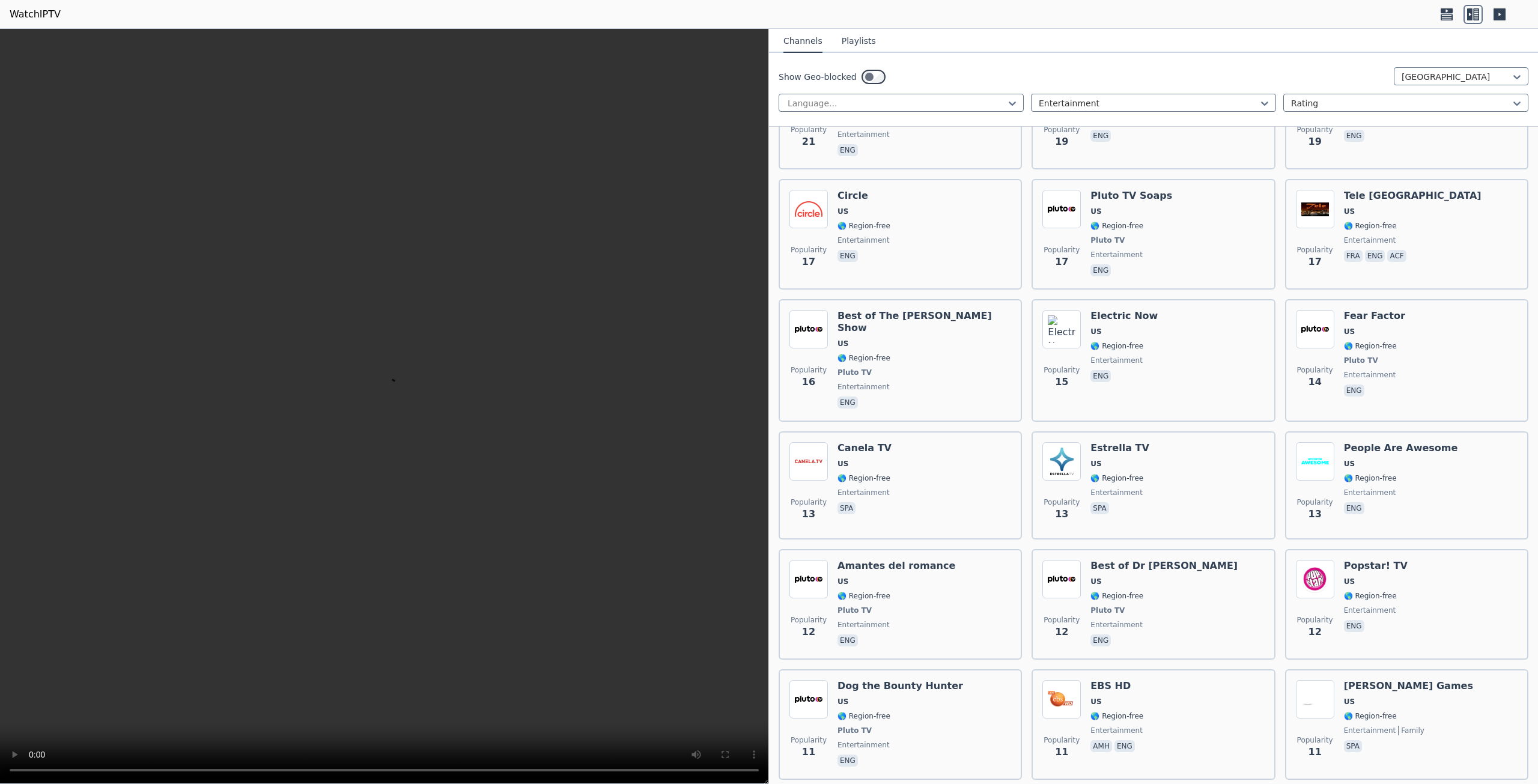
scroll to position [3604, 0]
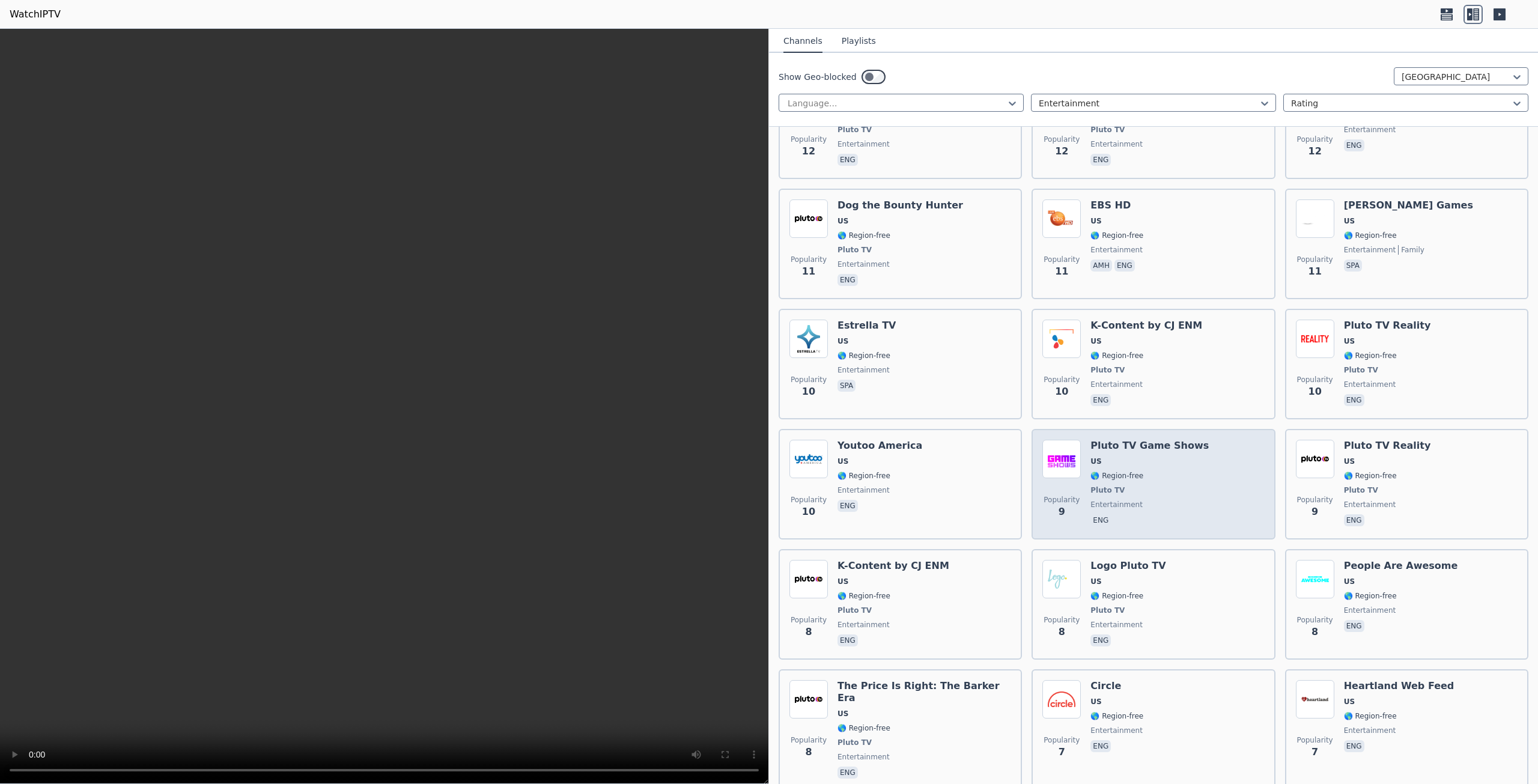
click at [1116, 440] on h6 "Pluto TV Game Shows" at bounding box center [1149, 445] width 119 height 12
